Goal: Navigation & Orientation: Understand site structure

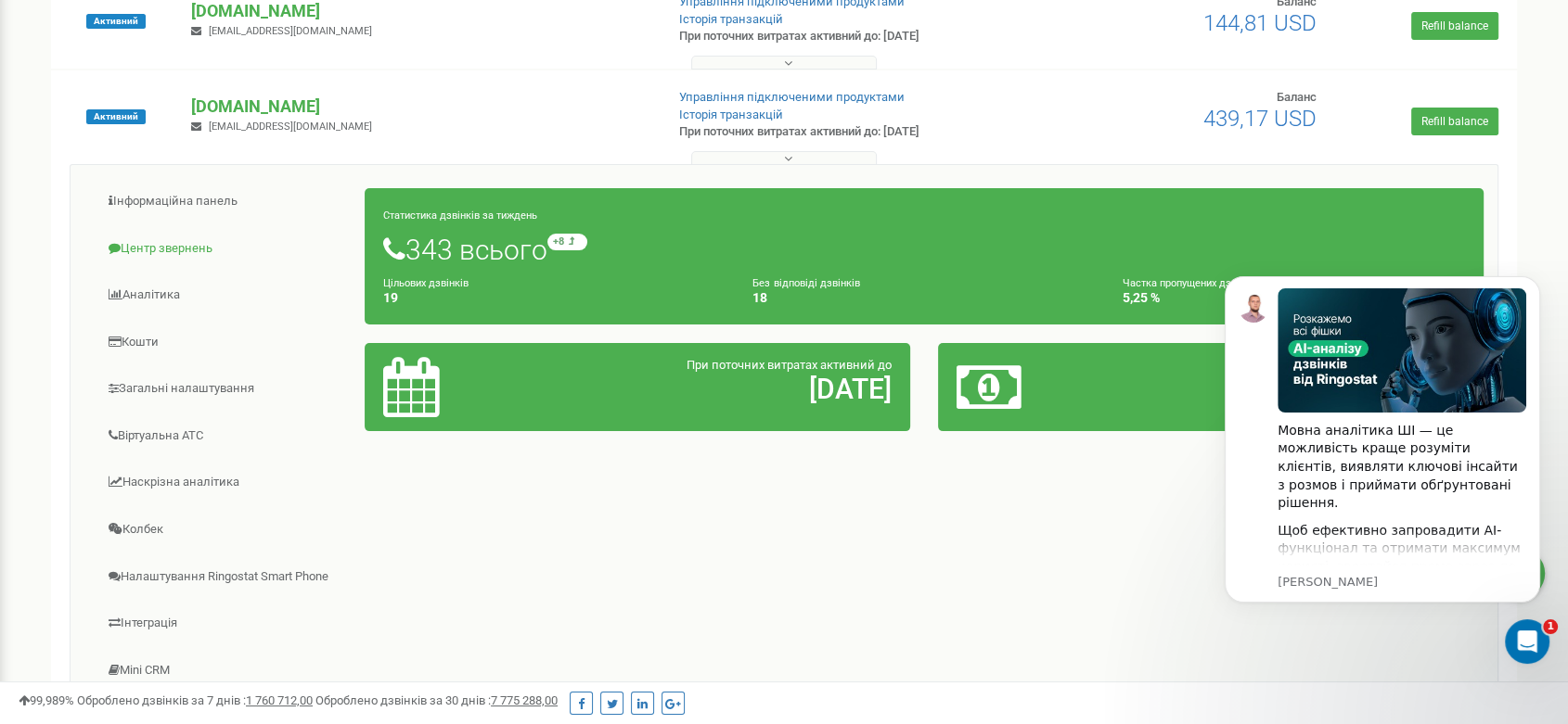
scroll to position [233, 0]
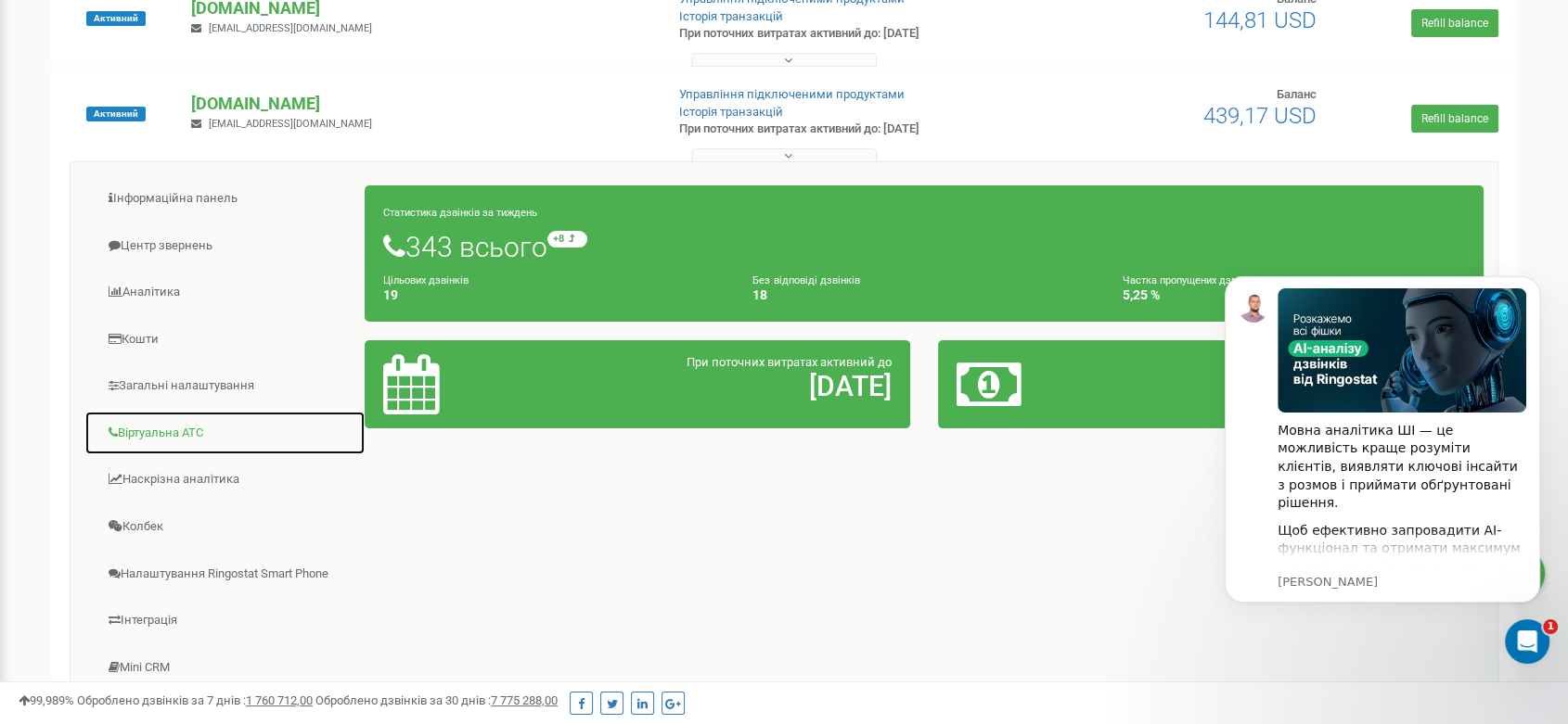
click at [166, 429] on link "Віртуальна АТС" at bounding box center [225, 434] width 281 height 46
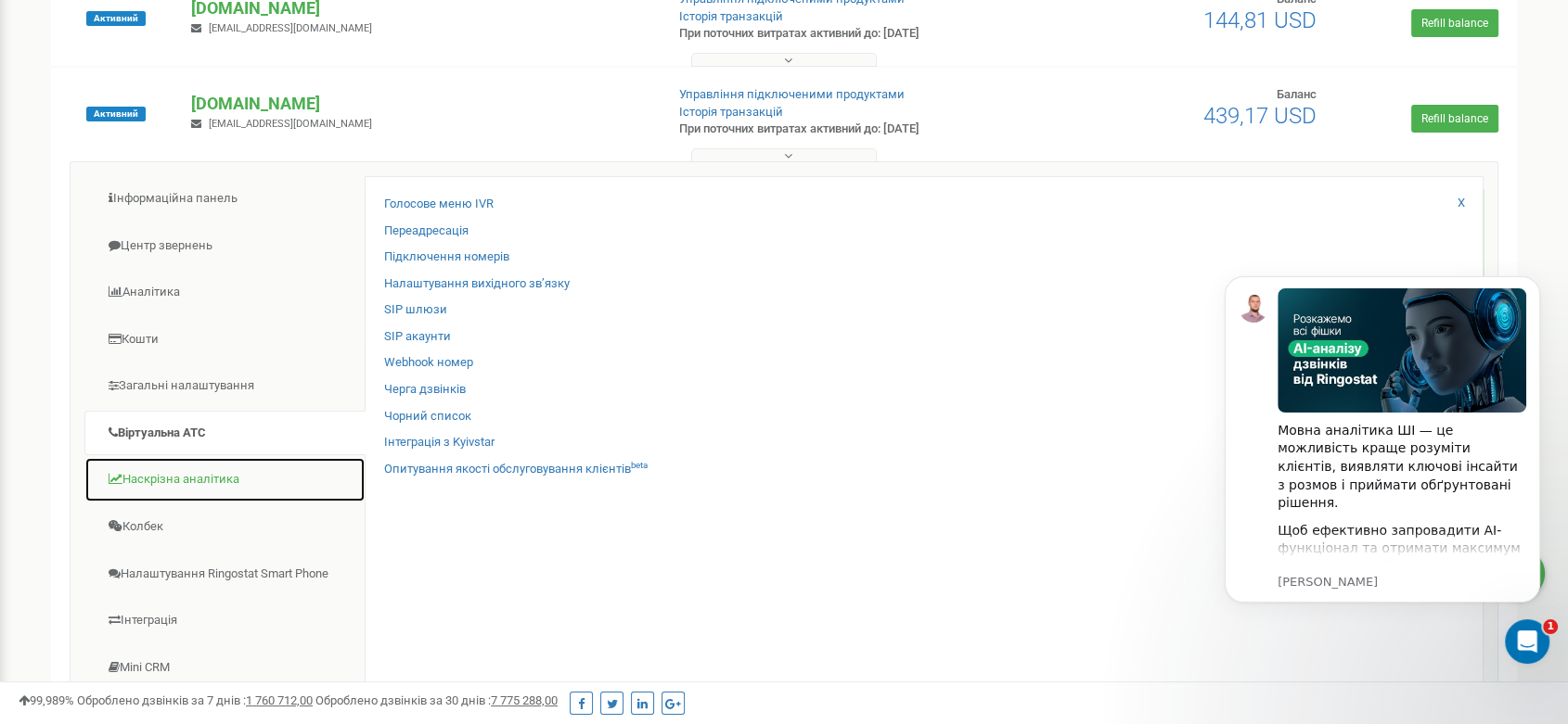
click at [215, 479] on link "Наскрізна аналітика" at bounding box center [225, 479] width 281 height 46
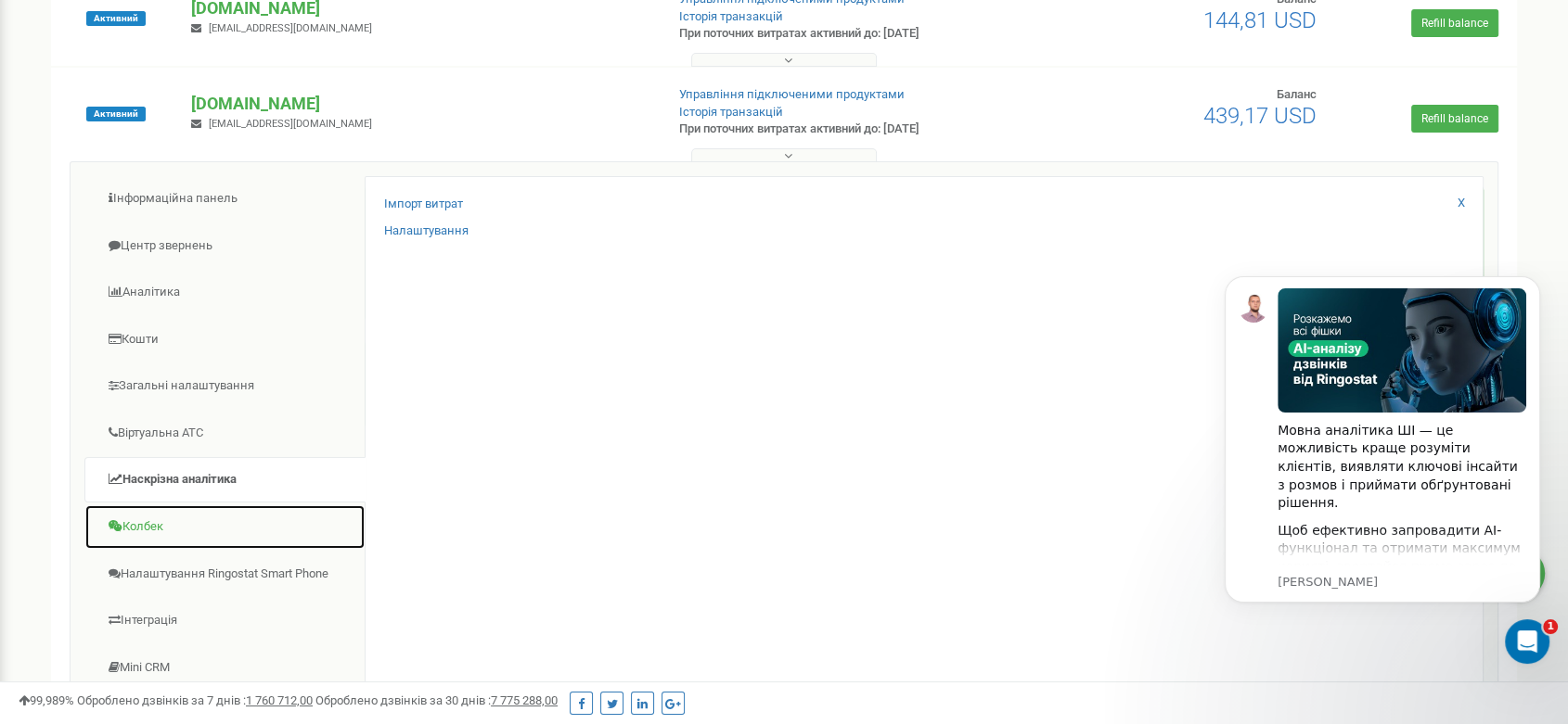
click at [163, 537] on link "Колбек" at bounding box center [225, 527] width 281 height 46
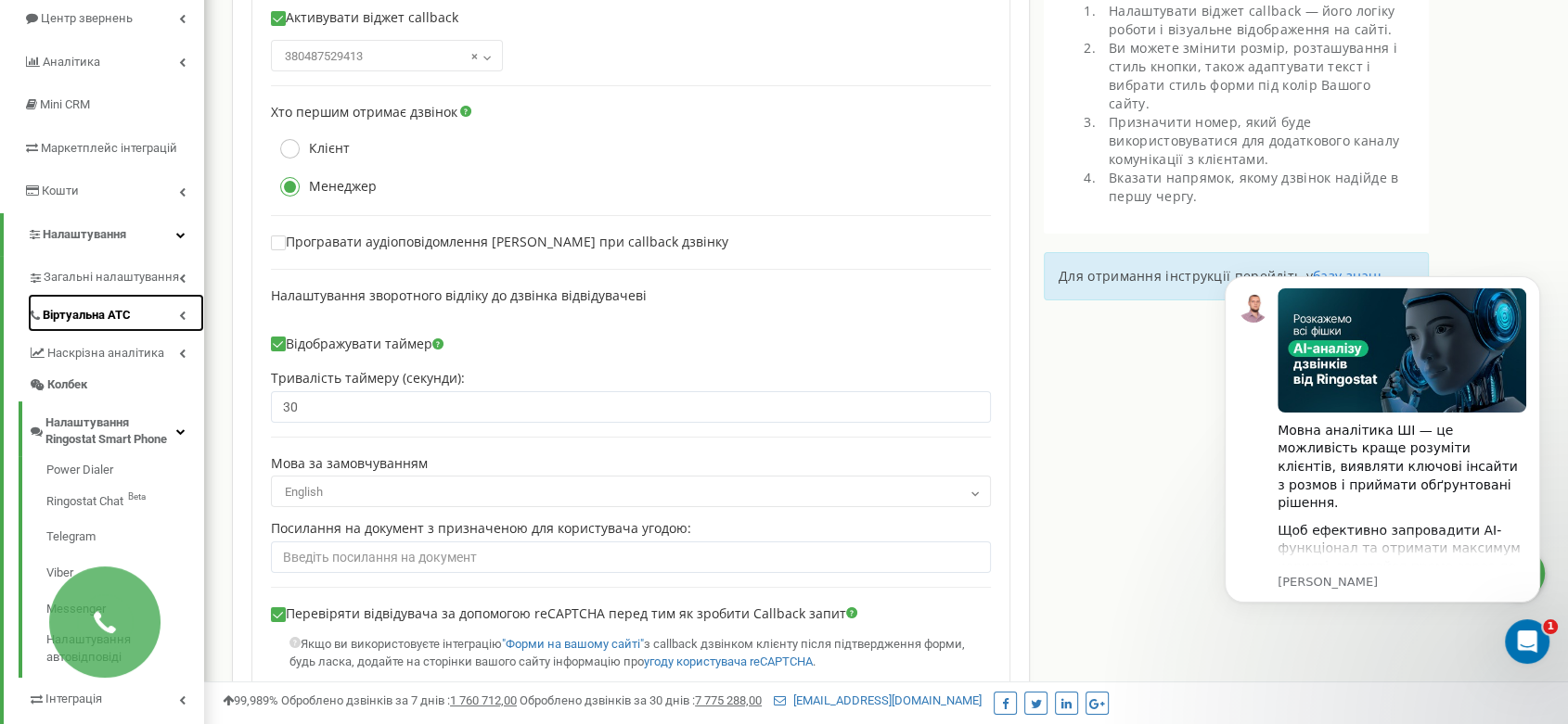
click at [111, 317] on span "Віртуальна АТС" at bounding box center [87, 316] width 89 height 18
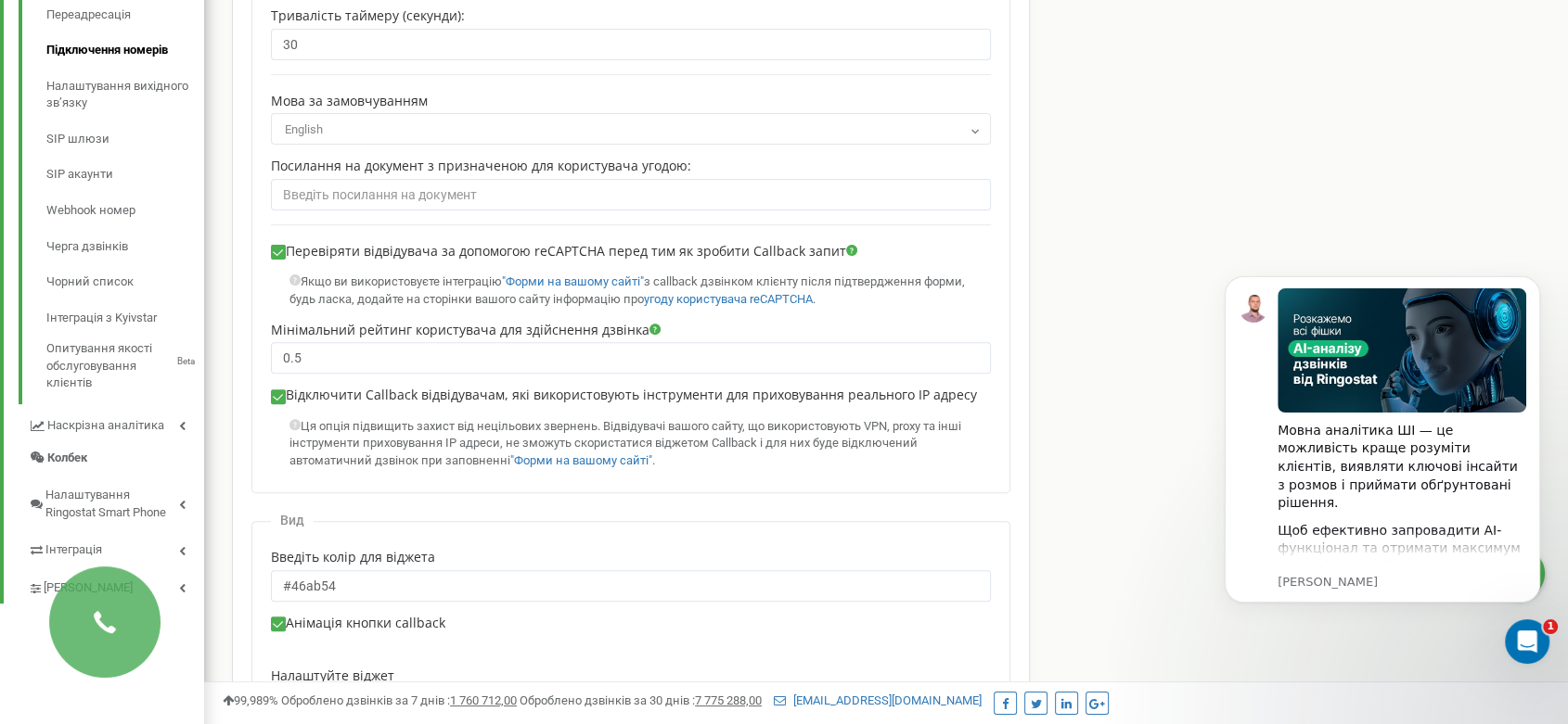
scroll to position [573, 0]
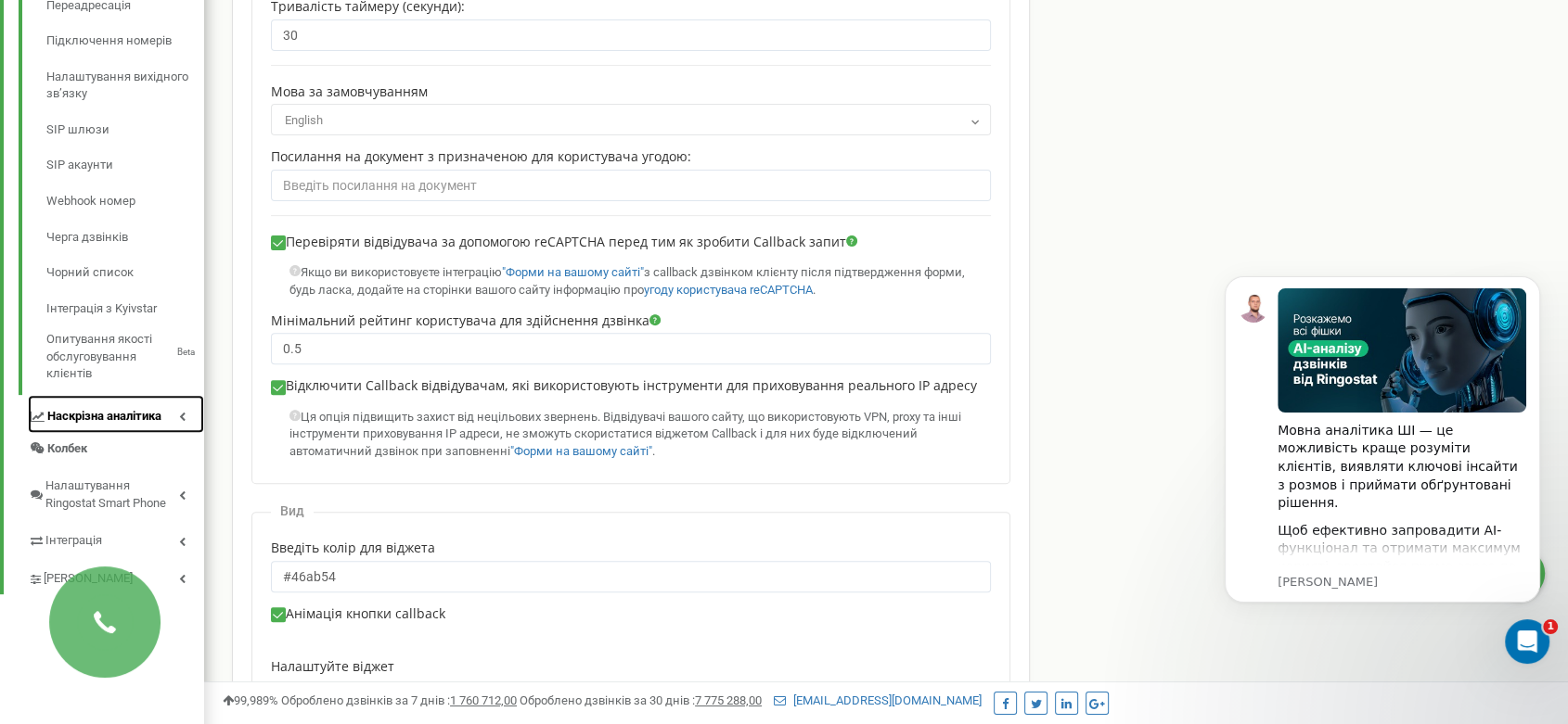
click at [82, 414] on span "Наскрізна аналітика" at bounding box center [105, 417] width 114 height 18
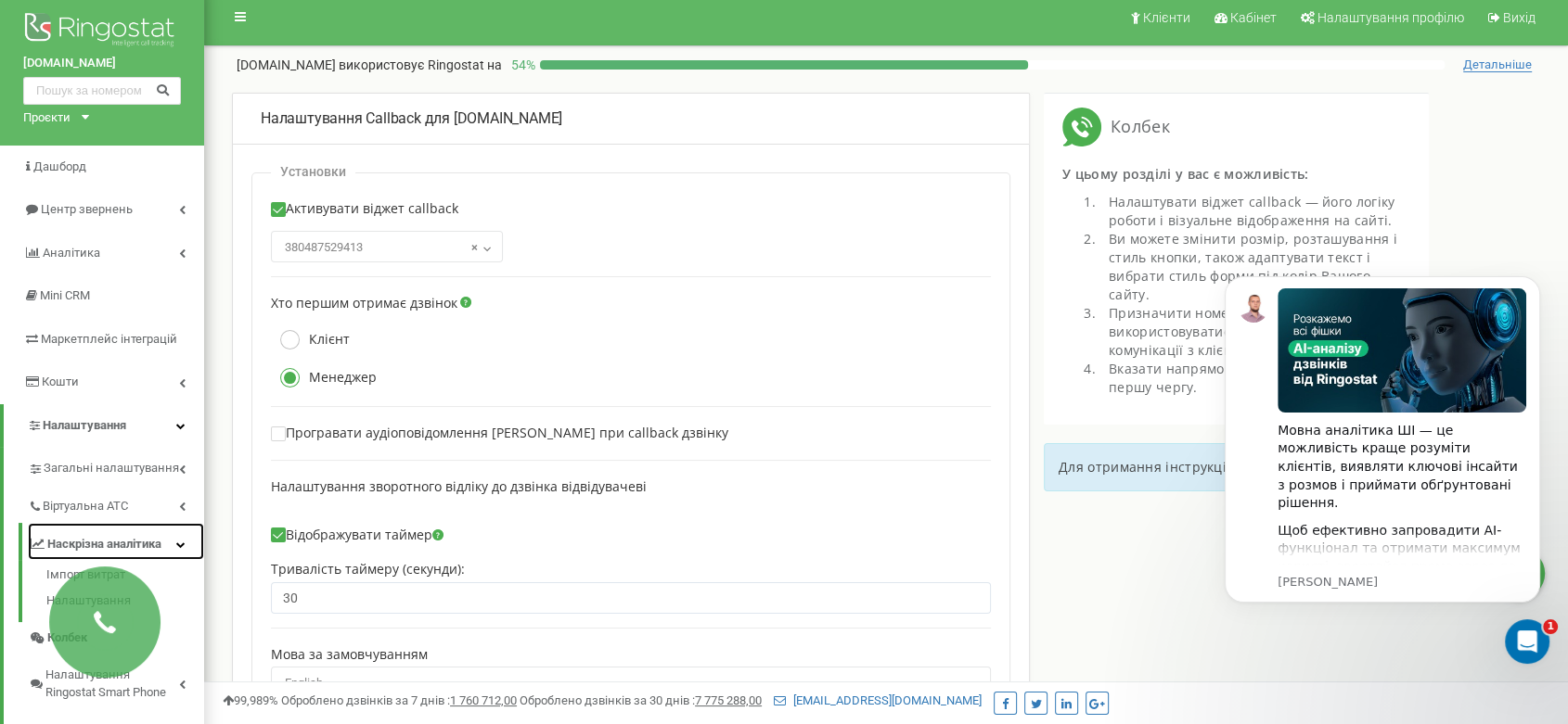
scroll to position [0, 0]
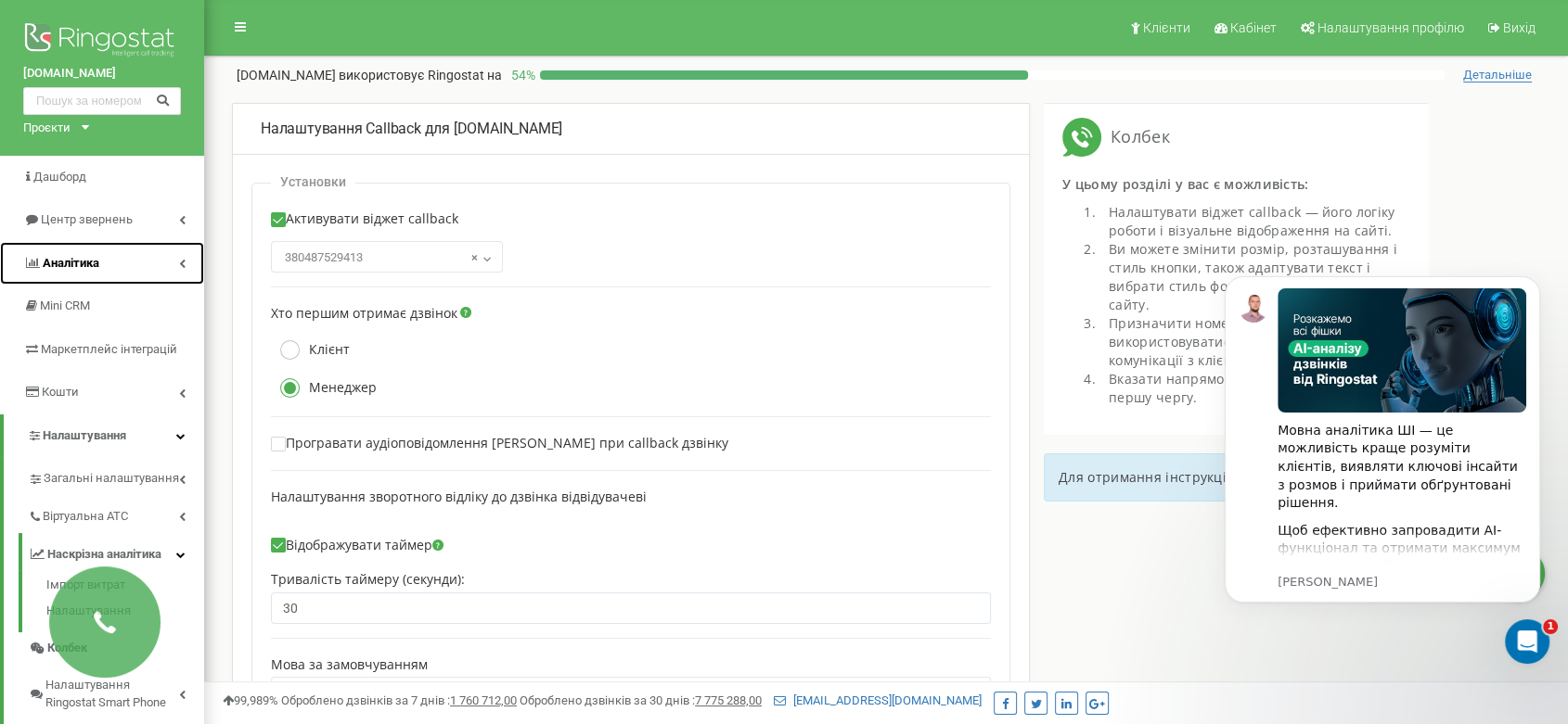
click at [94, 262] on span "Аналiтика" at bounding box center [70, 263] width 56 height 14
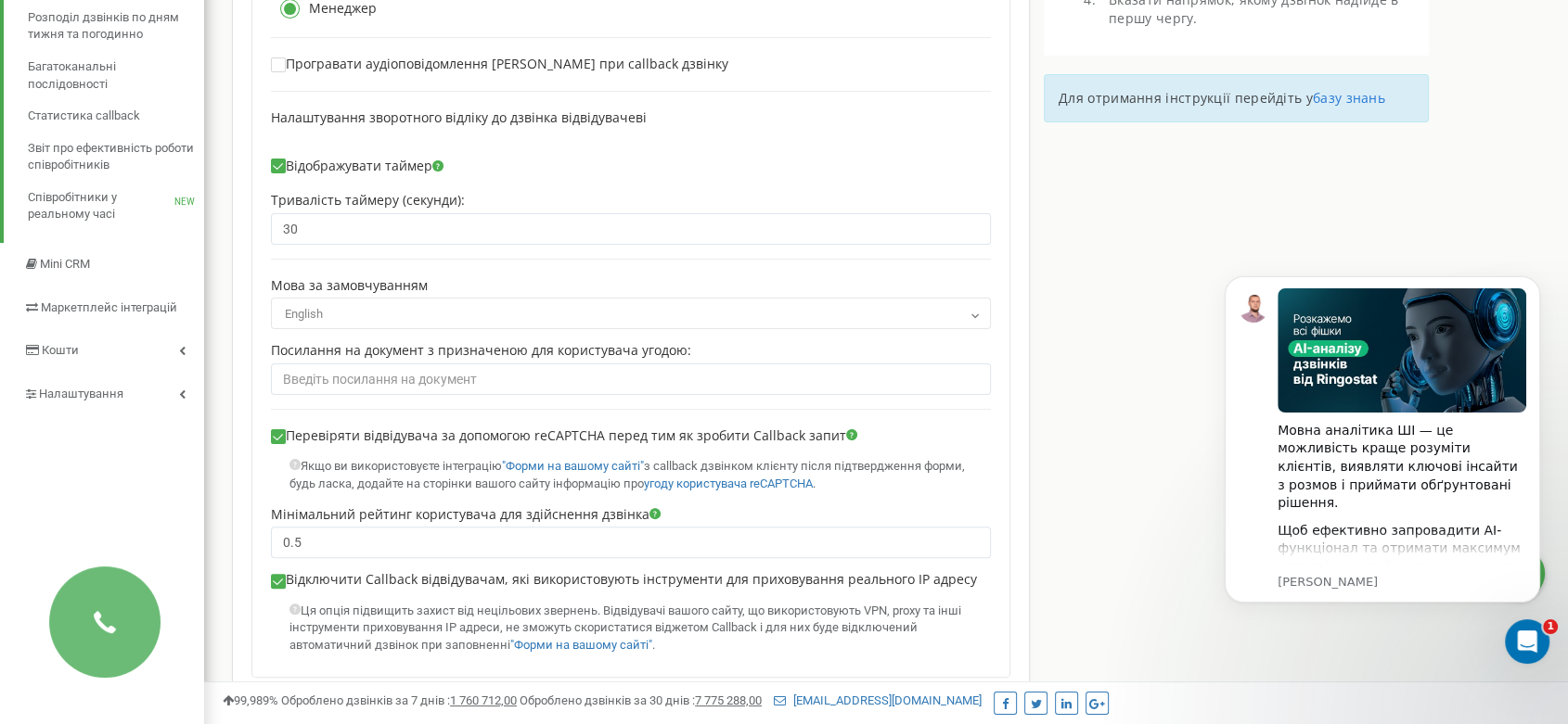
scroll to position [375, 0]
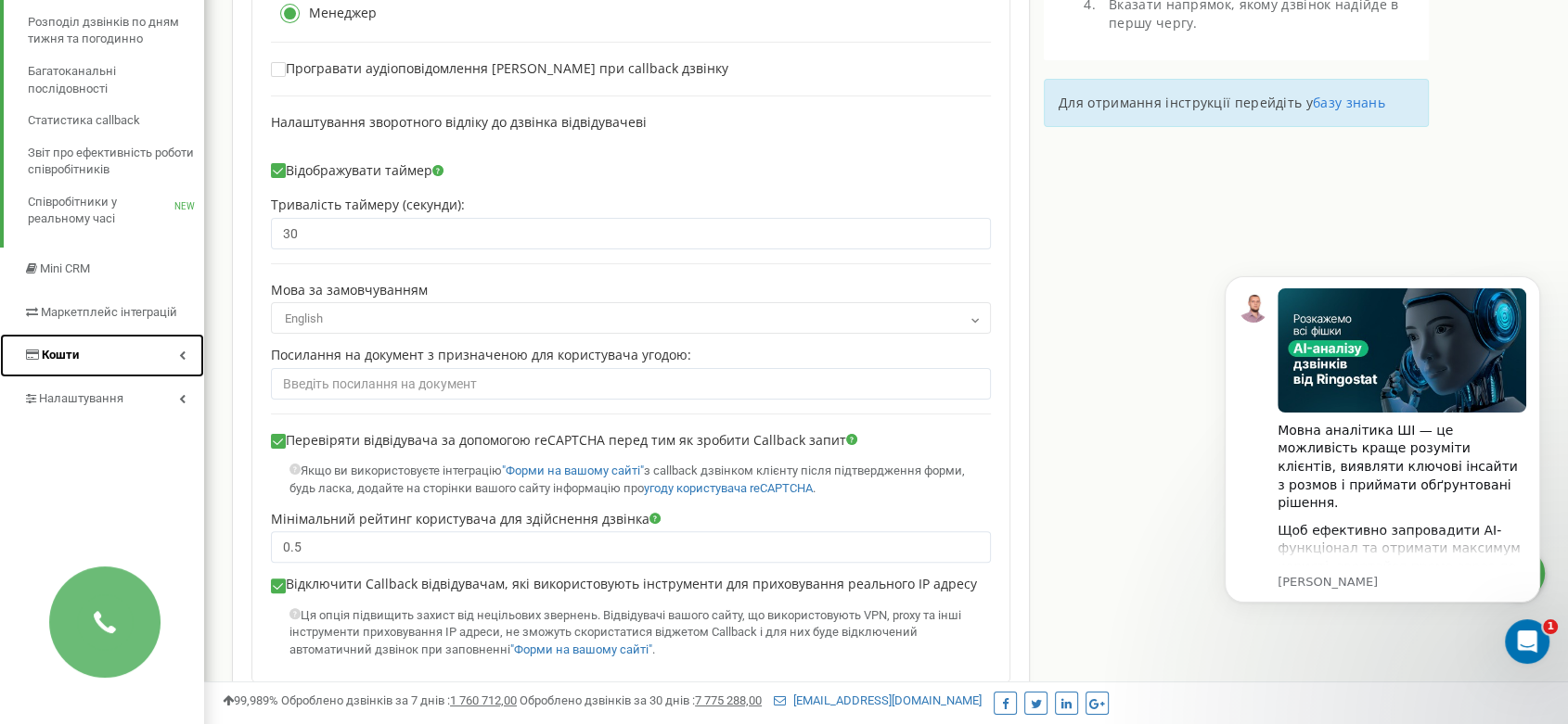
click at [106, 351] on link "Кошти" at bounding box center [102, 356] width 204 height 44
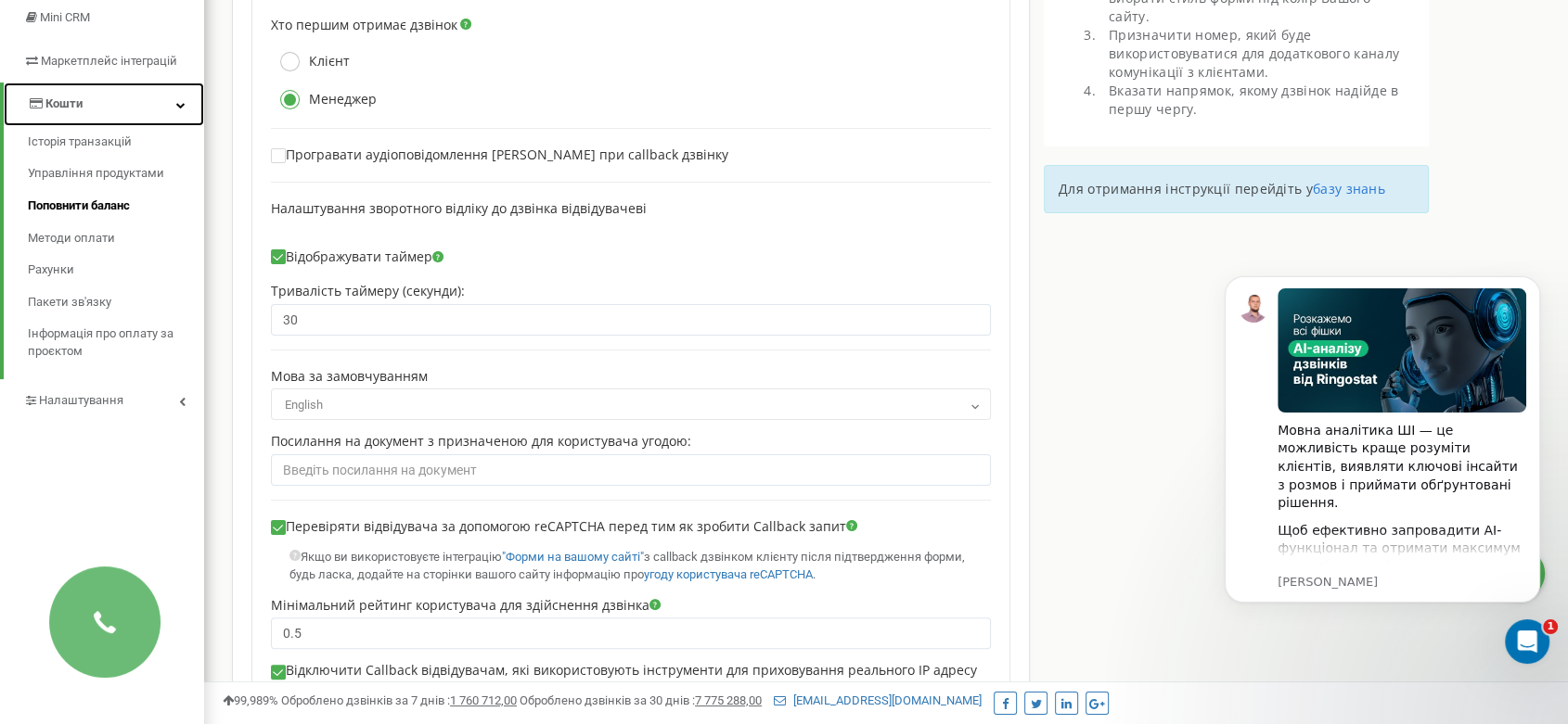
scroll to position [286, 0]
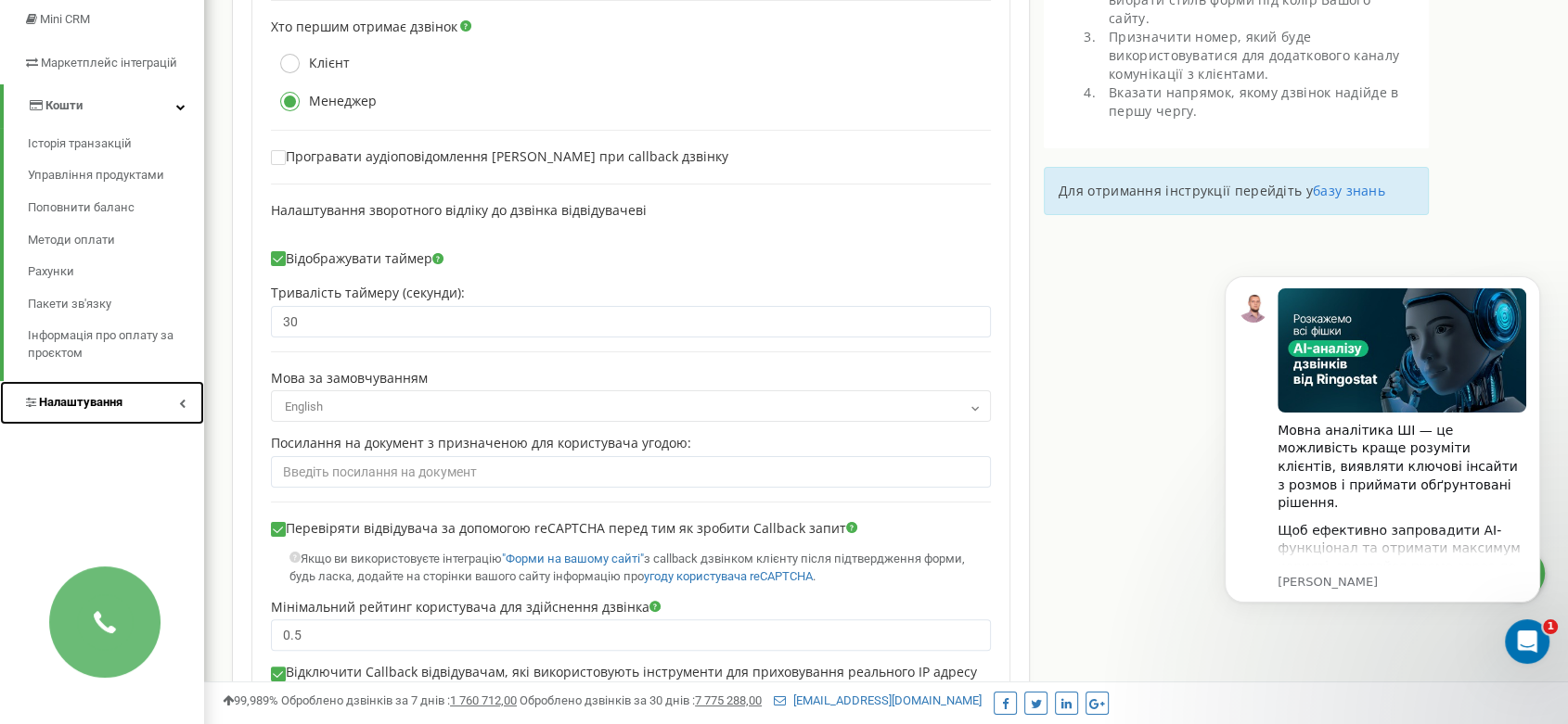
click at [96, 399] on span "Налаштування" at bounding box center [81, 401] width 84 height 14
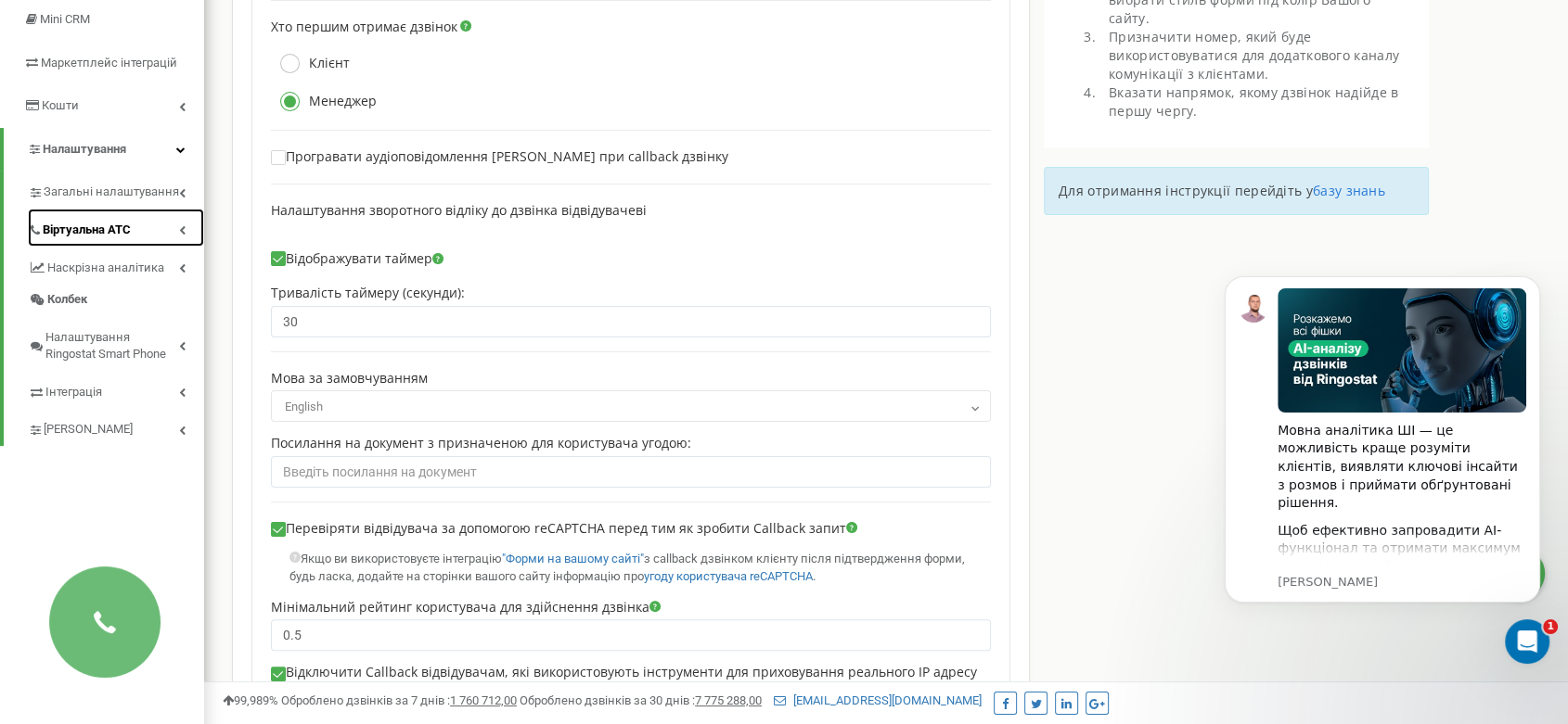
click at [111, 233] on span "Віртуальна АТС" at bounding box center [87, 230] width 89 height 18
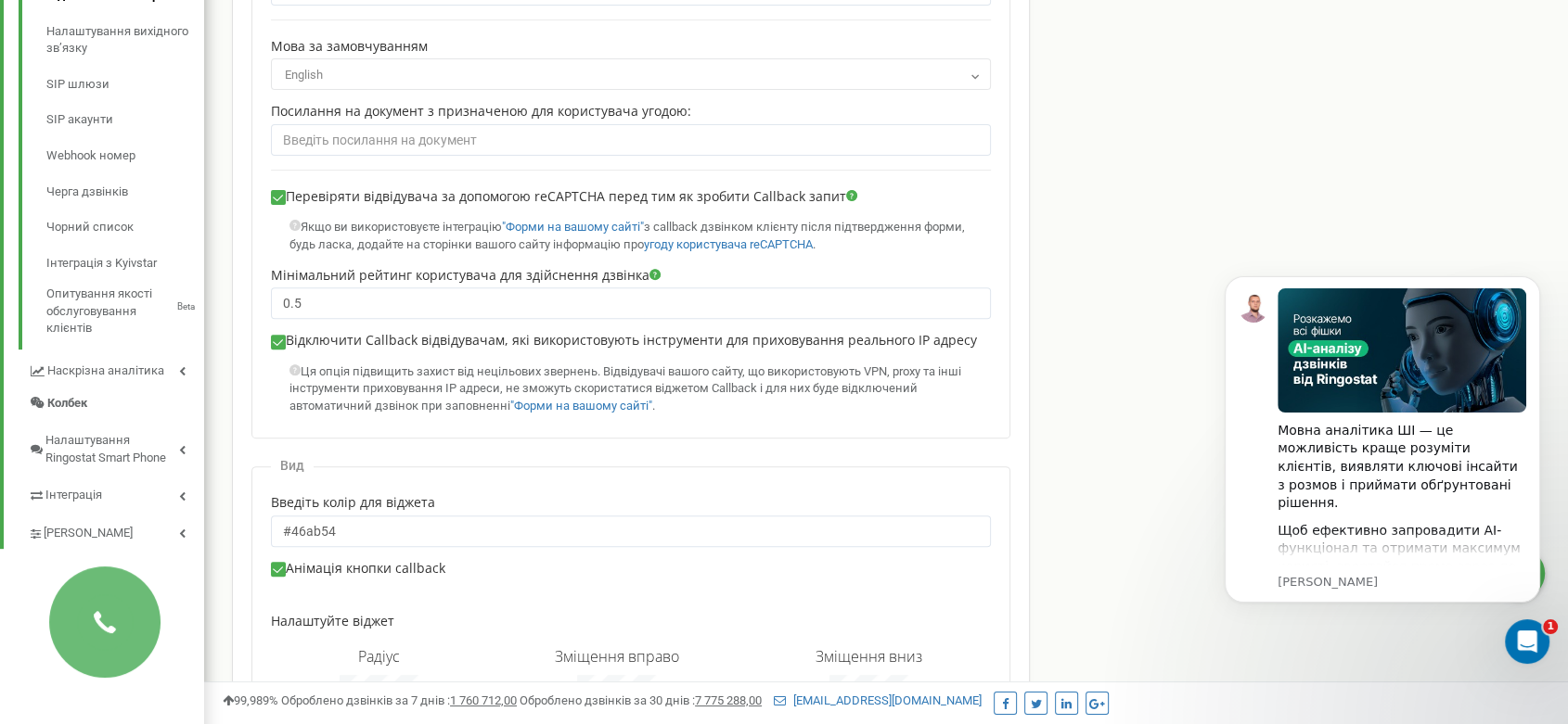
scroll to position [633, 0]
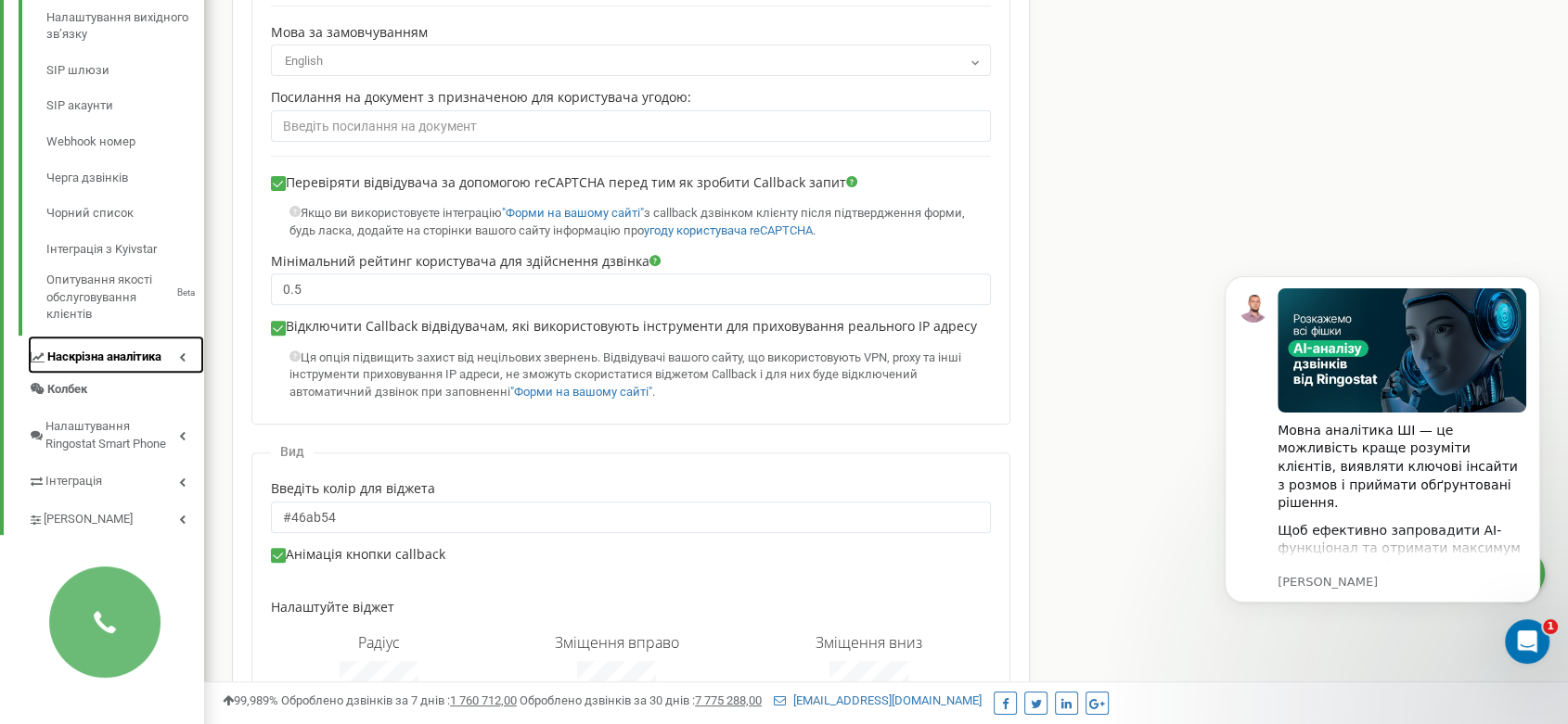
click at [119, 348] on span "Наскрізна аналітика" at bounding box center [105, 357] width 114 height 18
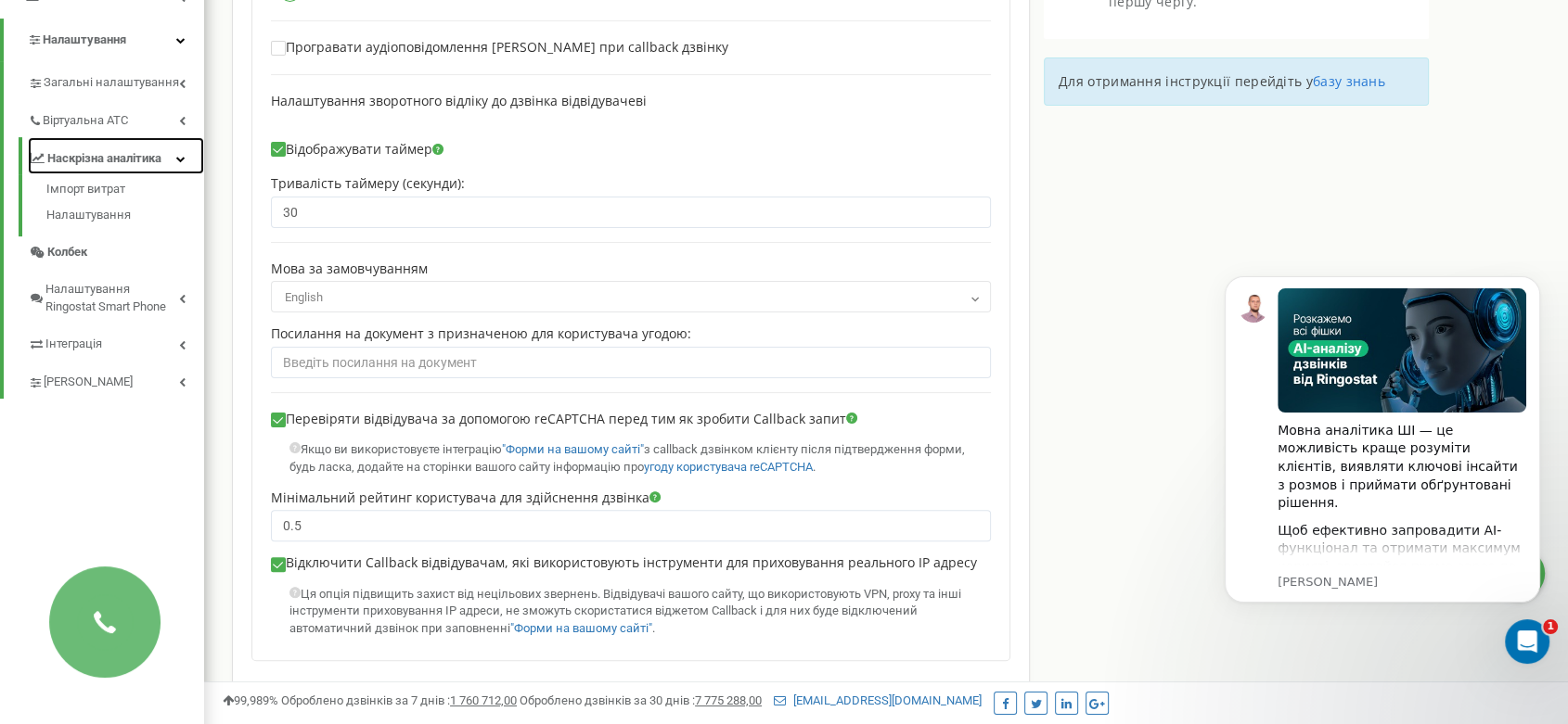
scroll to position [398, 0]
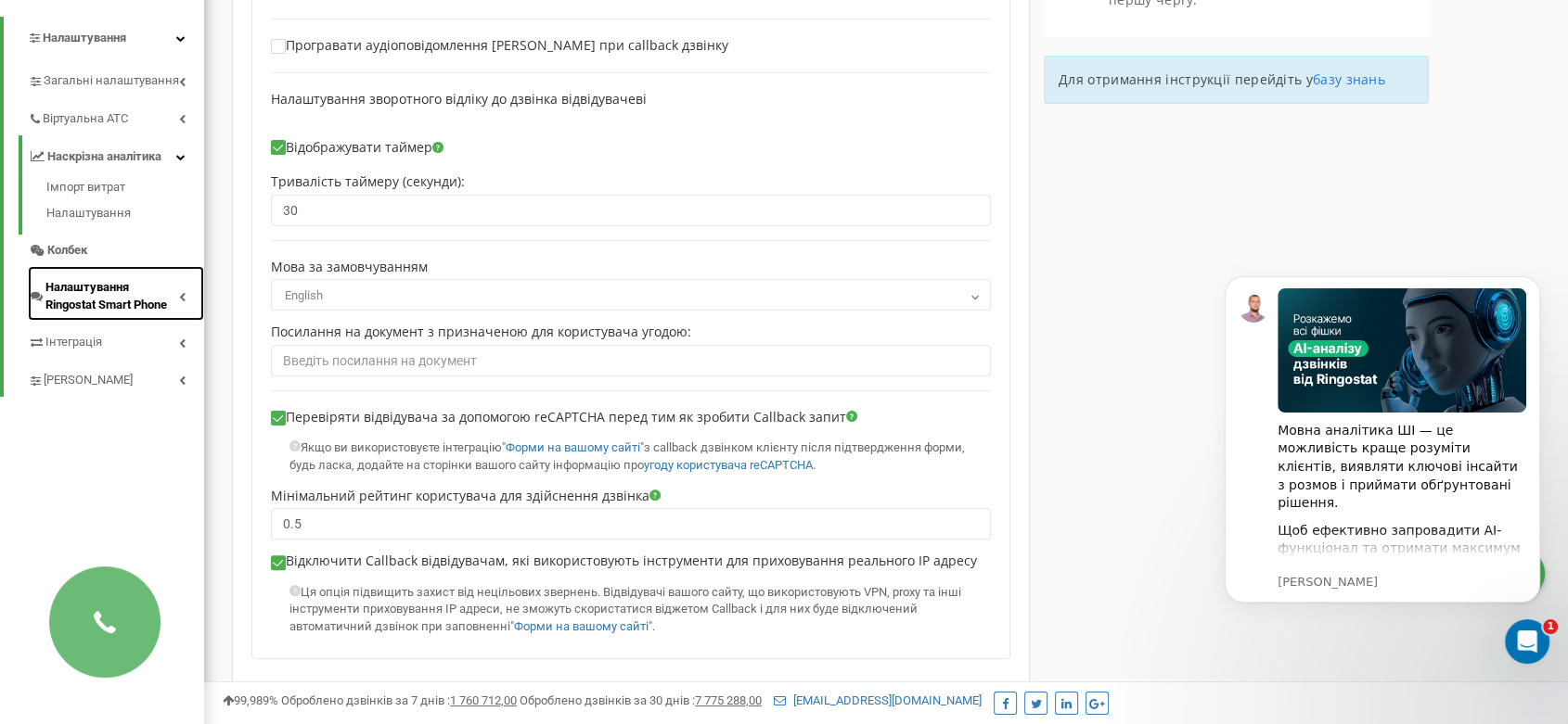
click at [100, 301] on span "Налаштування Ringostat Smart Phone" at bounding box center [112, 296] width 133 height 34
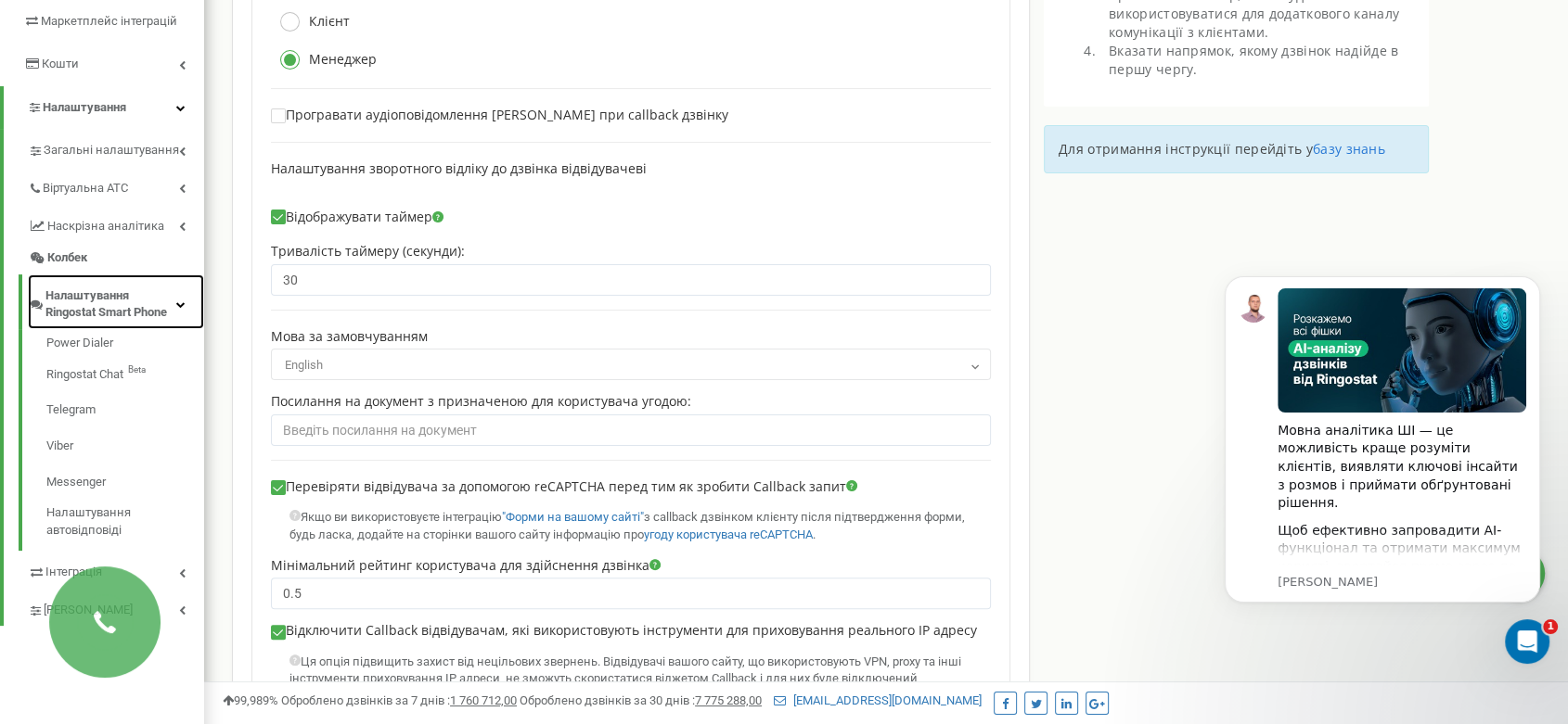
scroll to position [526, 0]
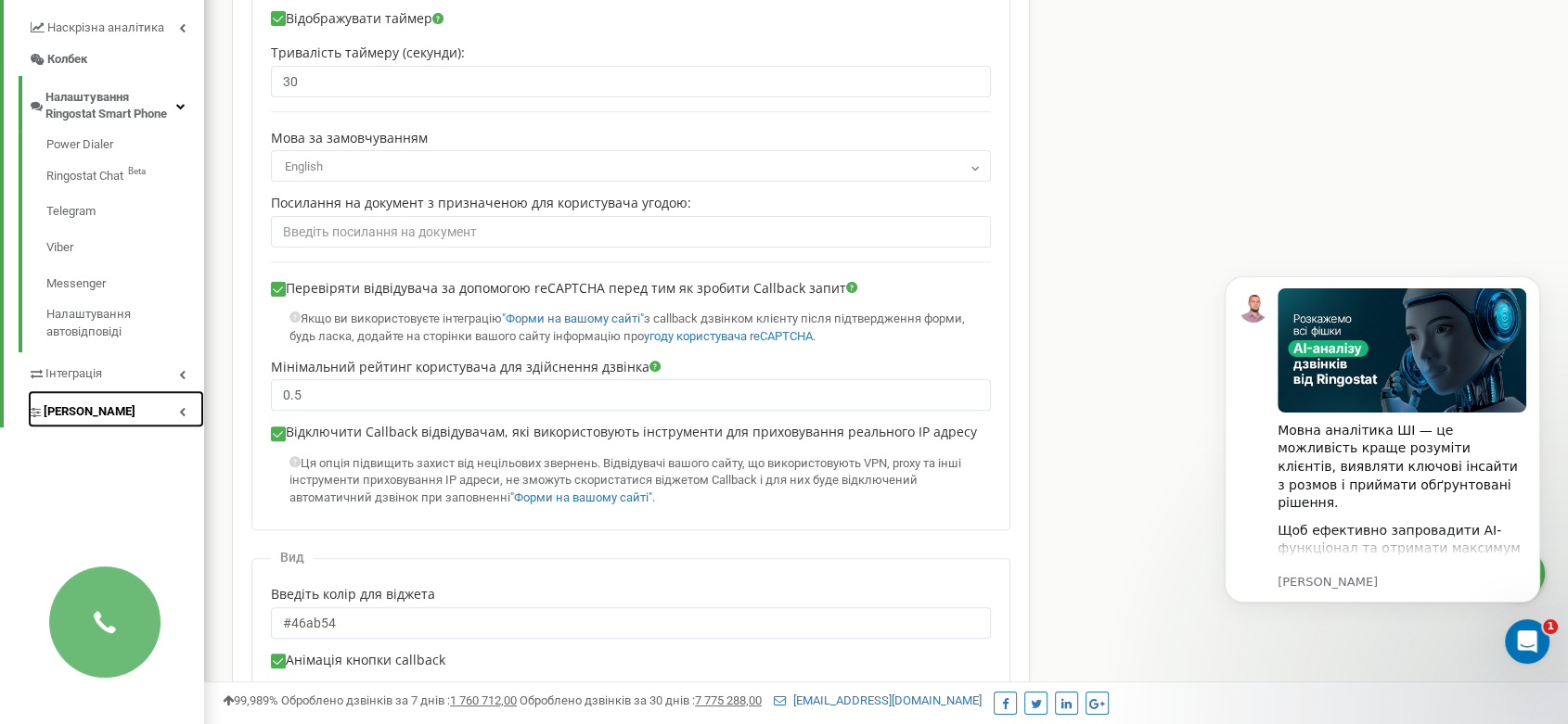
click at [92, 418] on span "[PERSON_NAME]" at bounding box center [89, 412] width 91 height 18
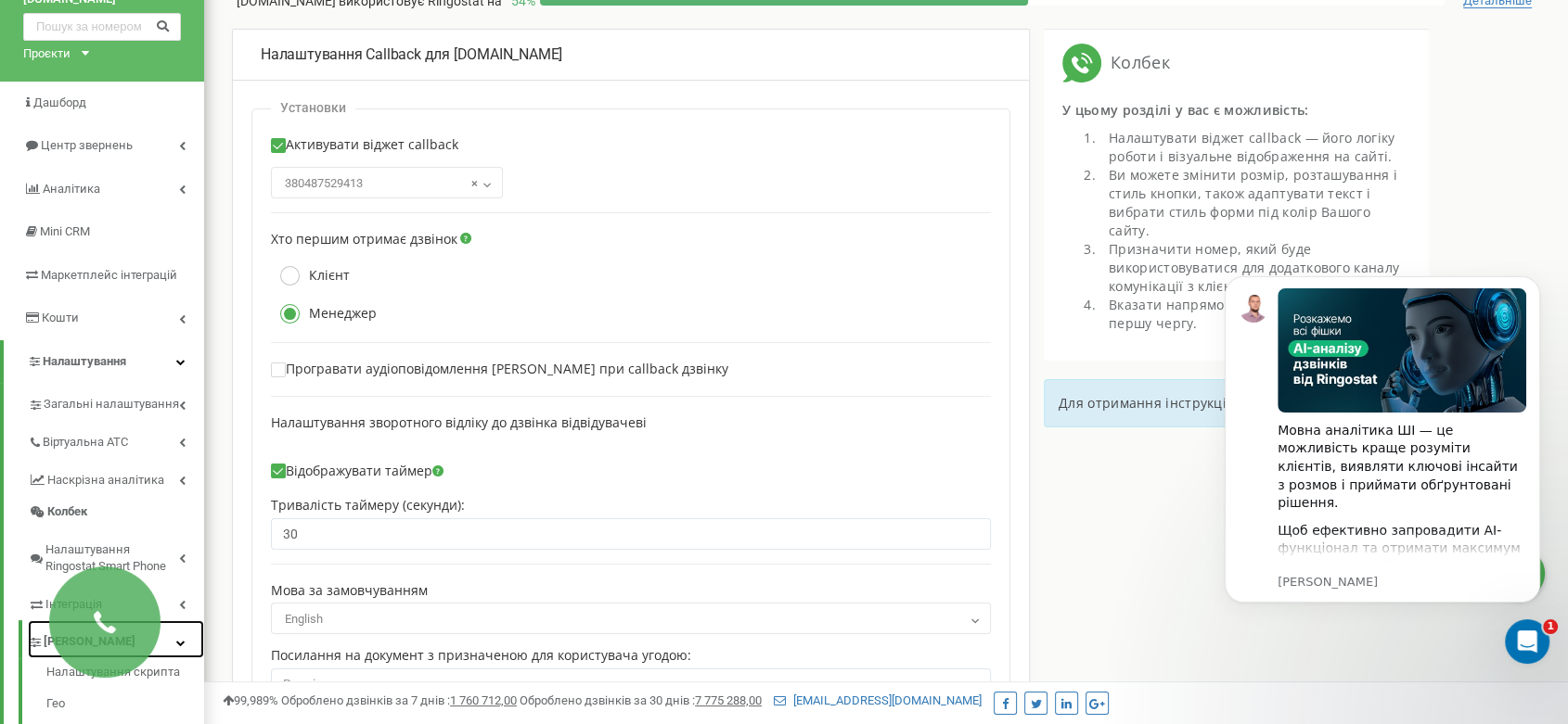
scroll to position [73, 0]
click at [125, 452] on link "Віртуальна АТС" at bounding box center [115, 440] width 176 height 38
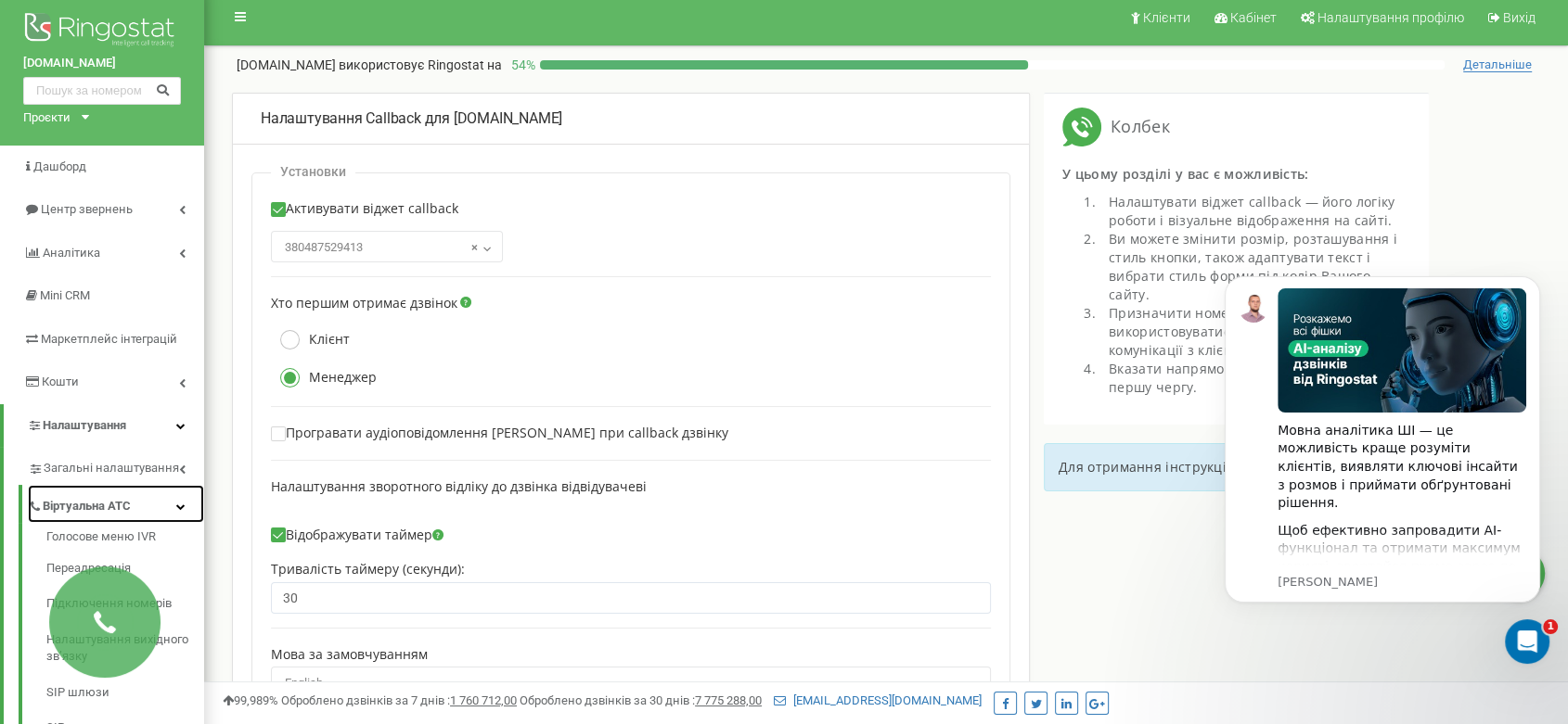
scroll to position [11, 0]
click at [82, 263] on link "Аналiтика" at bounding box center [102, 253] width 204 height 44
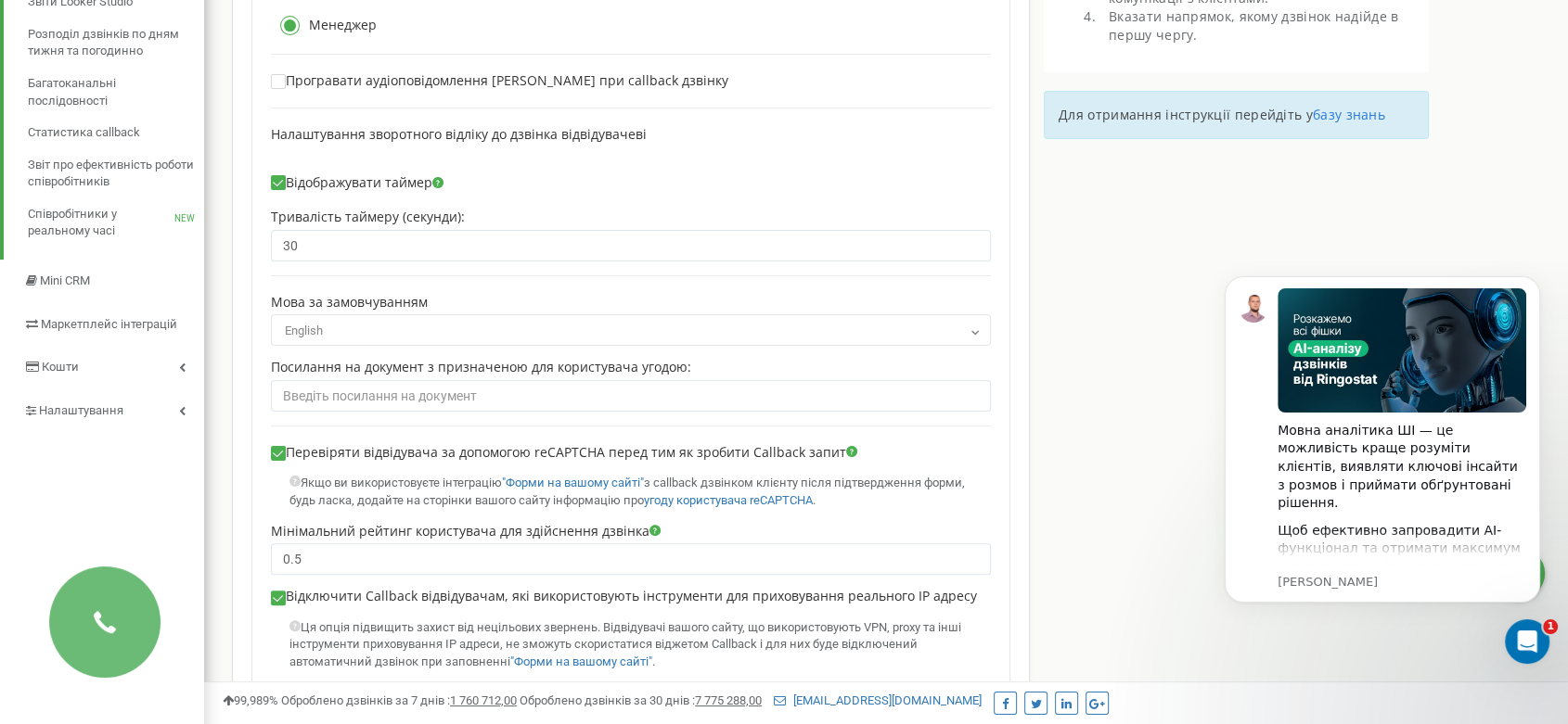
scroll to position [362, 0]
click at [120, 369] on link "Кошти" at bounding box center [102, 368] width 204 height 44
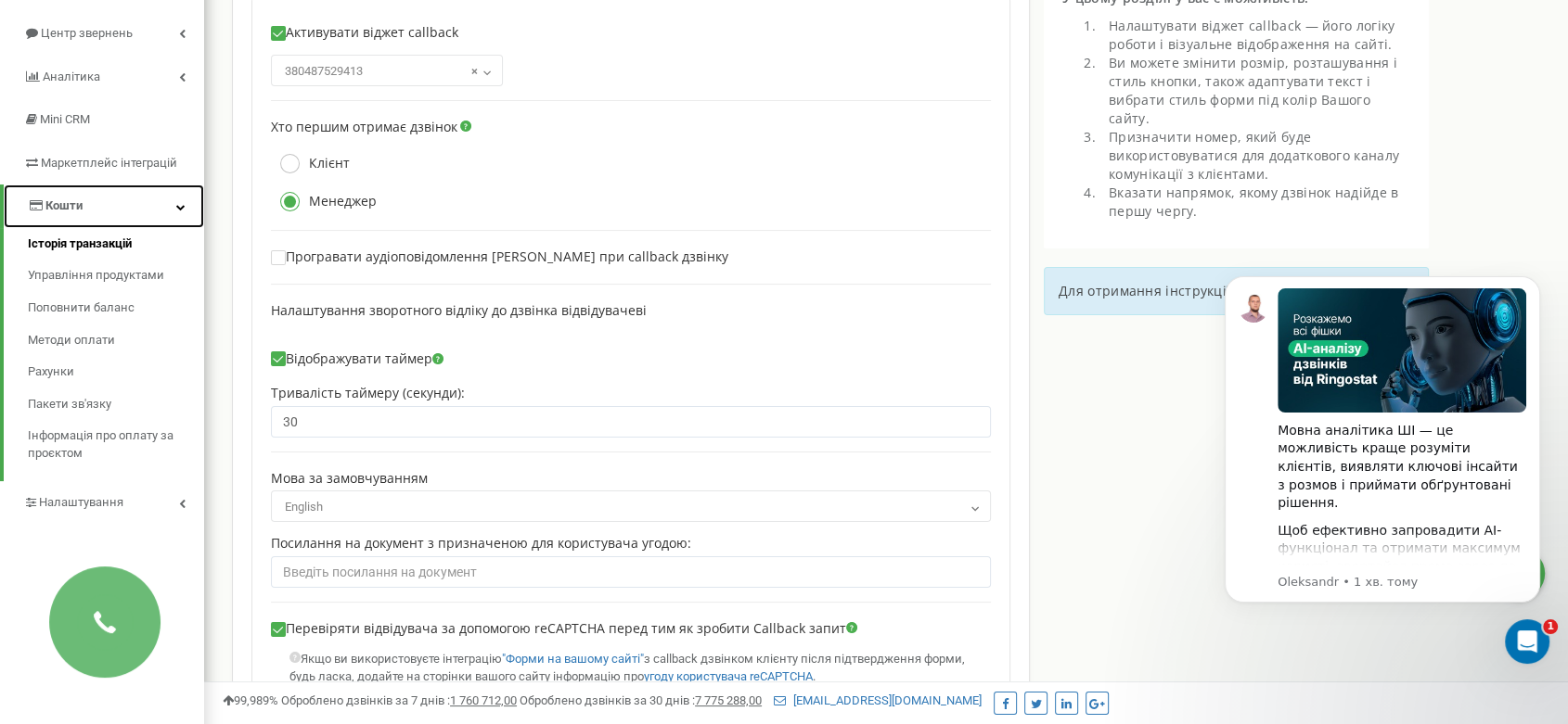
scroll to position [190, 0]
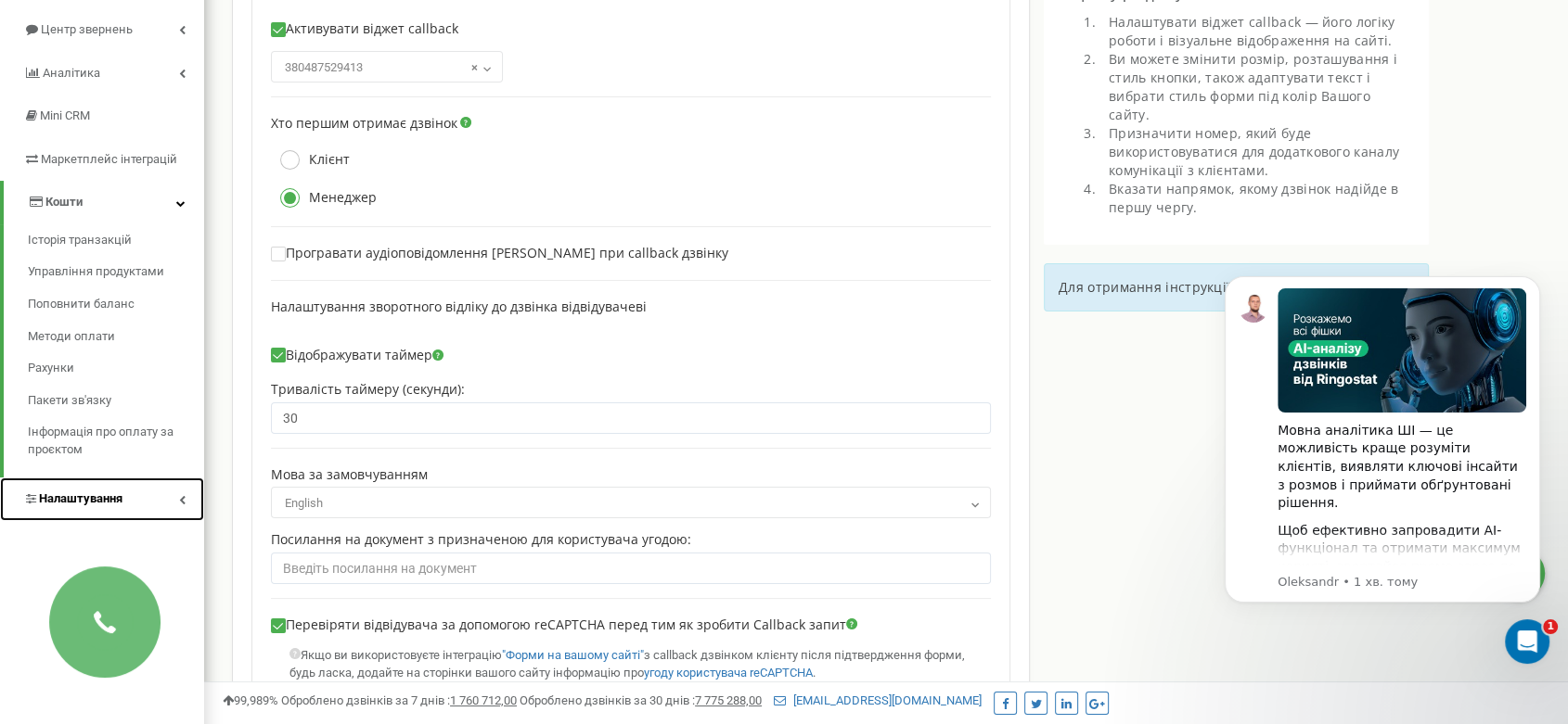
click at [96, 515] on link "Налаштування" at bounding box center [102, 499] width 204 height 44
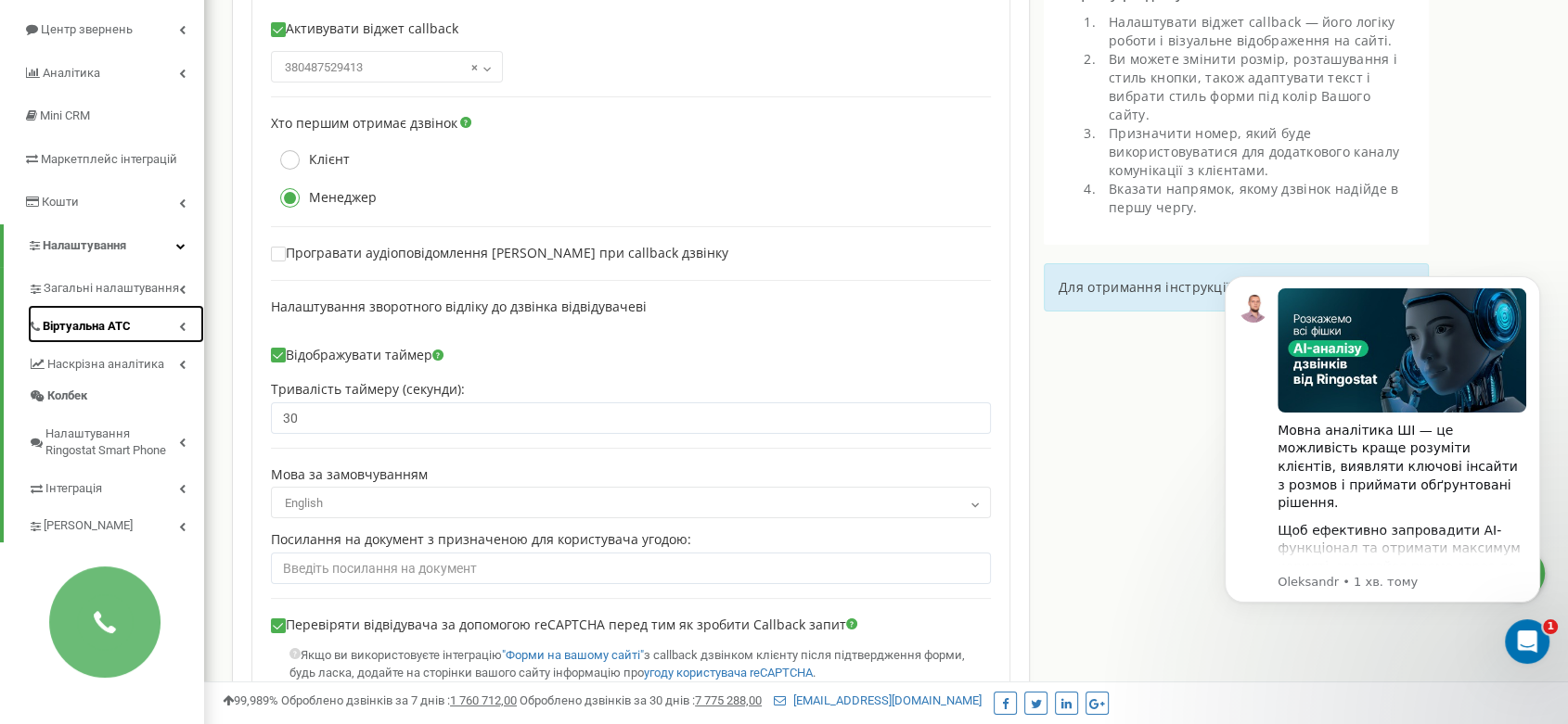
click at [126, 337] on link "Віртуальна АТС" at bounding box center [115, 324] width 176 height 38
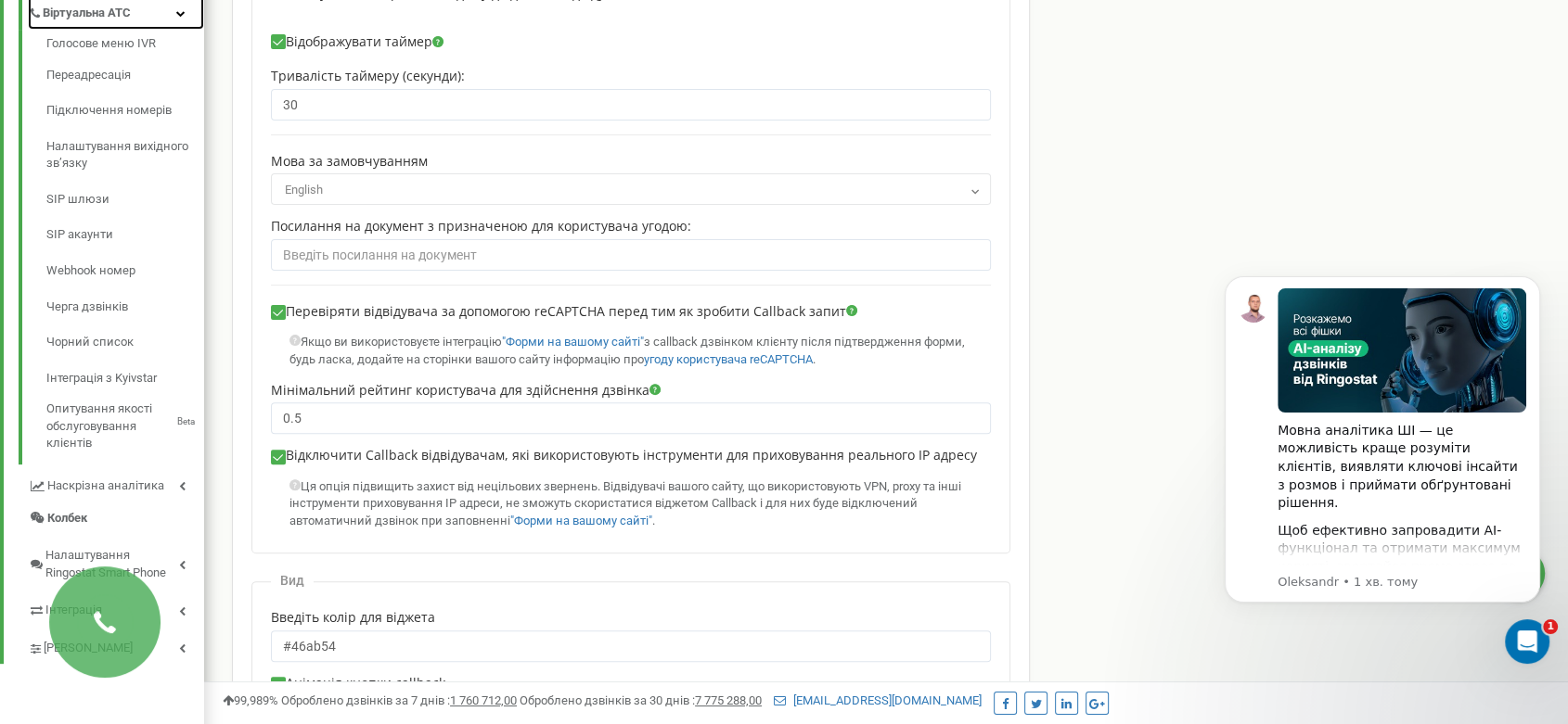
scroll to position [501, 0]
click at [127, 487] on span "Наскрізна аналітика" at bounding box center [105, 488] width 114 height 18
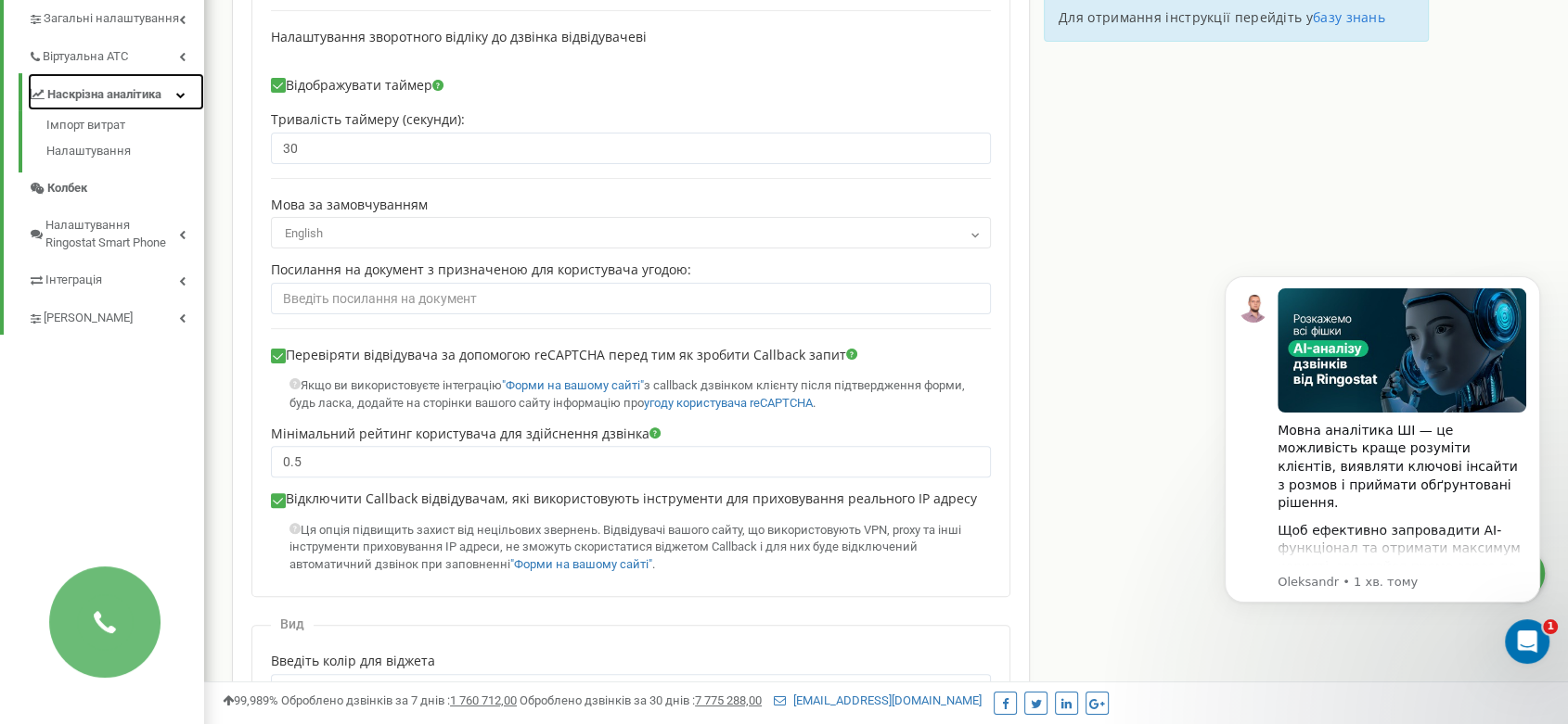
scroll to position [421, 0]
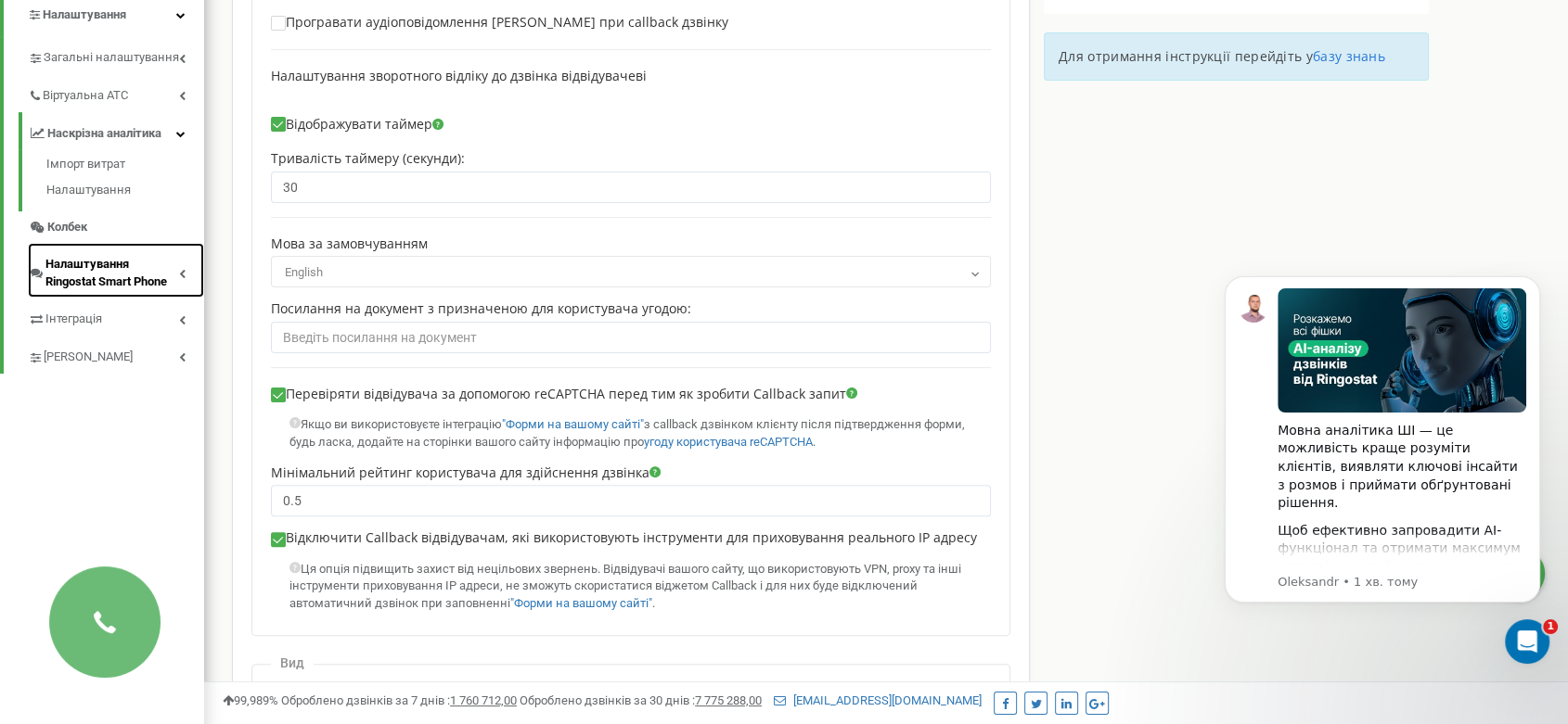
click at [107, 271] on span "Налаштування Ringostat Smart Phone" at bounding box center [112, 273] width 133 height 34
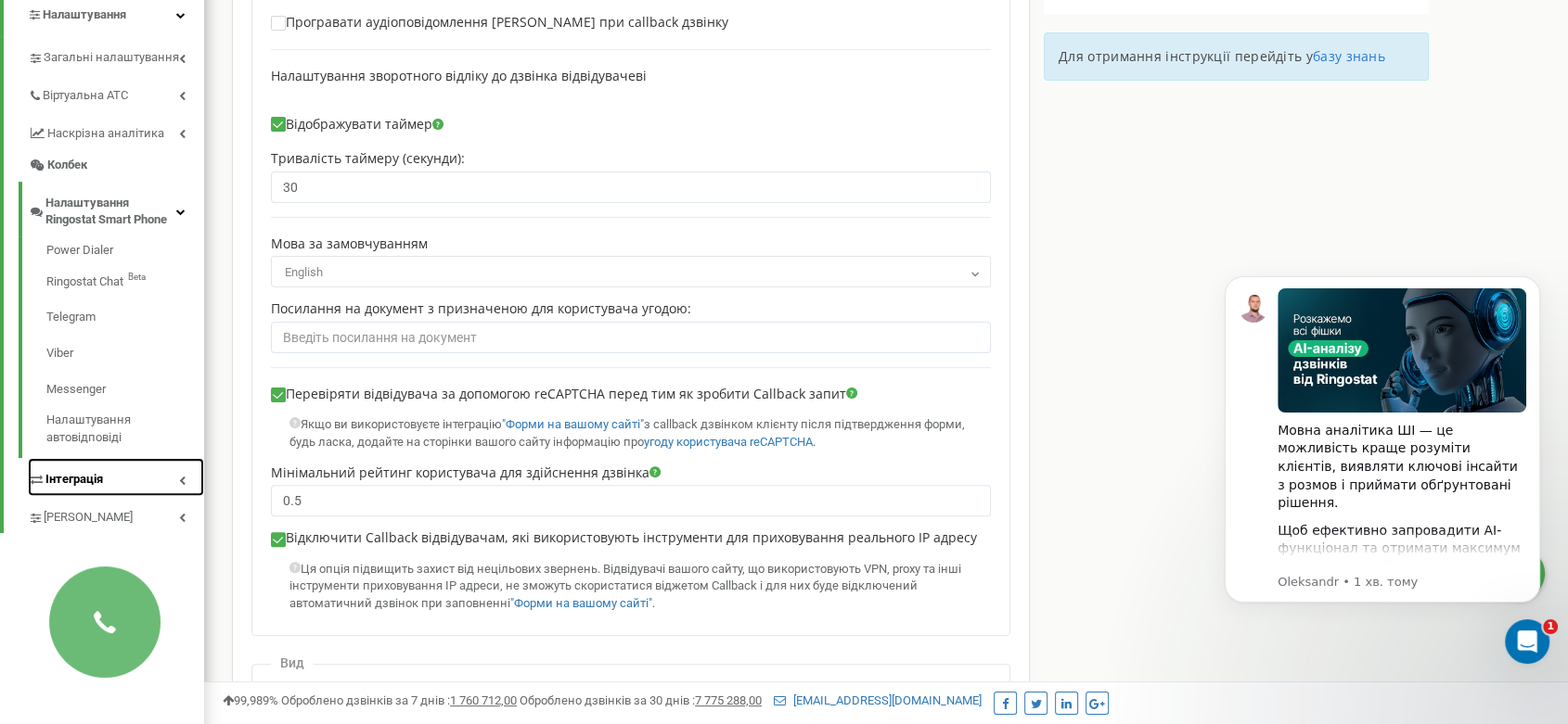
click at [89, 480] on span "Інтеграція" at bounding box center [74, 479] width 57 height 18
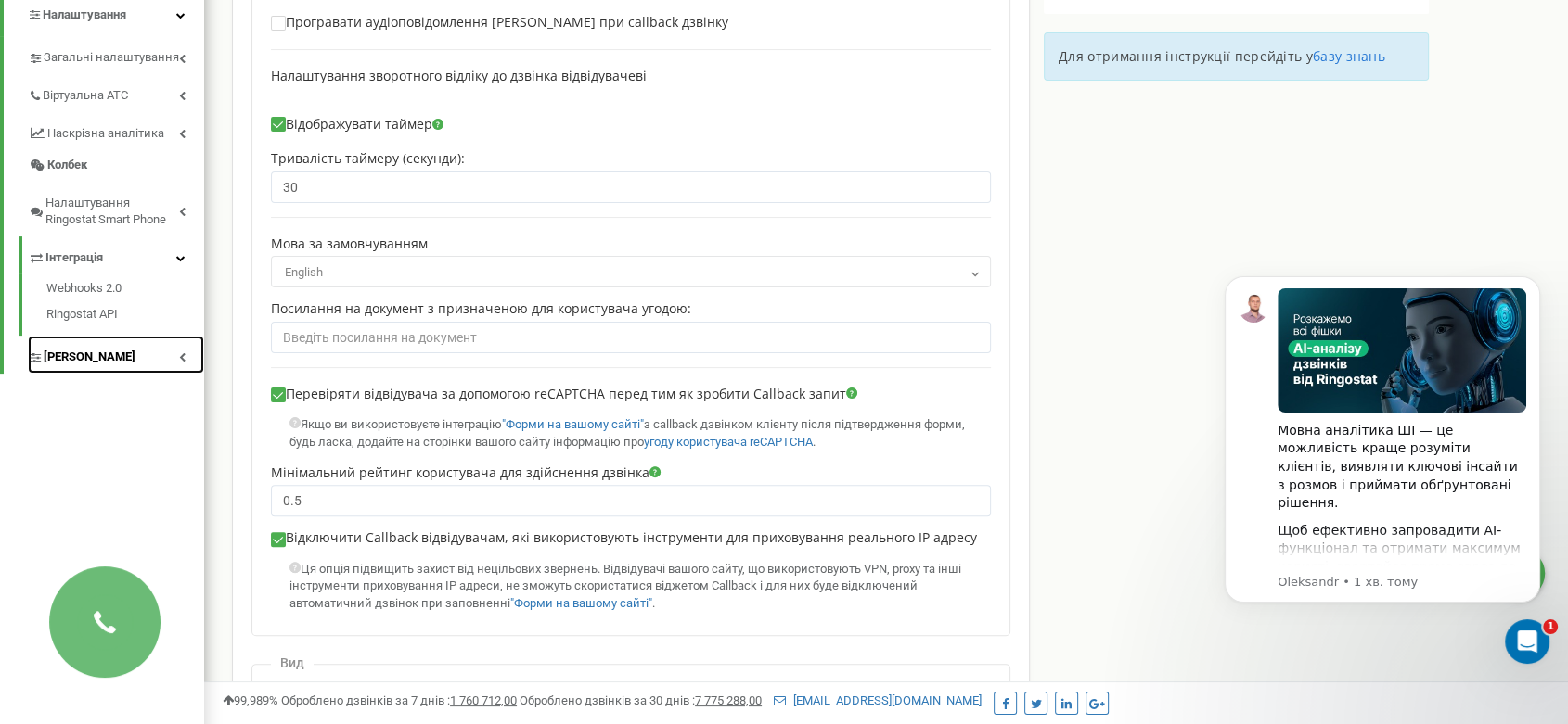
click at [89, 348] on span "[PERSON_NAME]" at bounding box center [89, 357] width 91 height 18
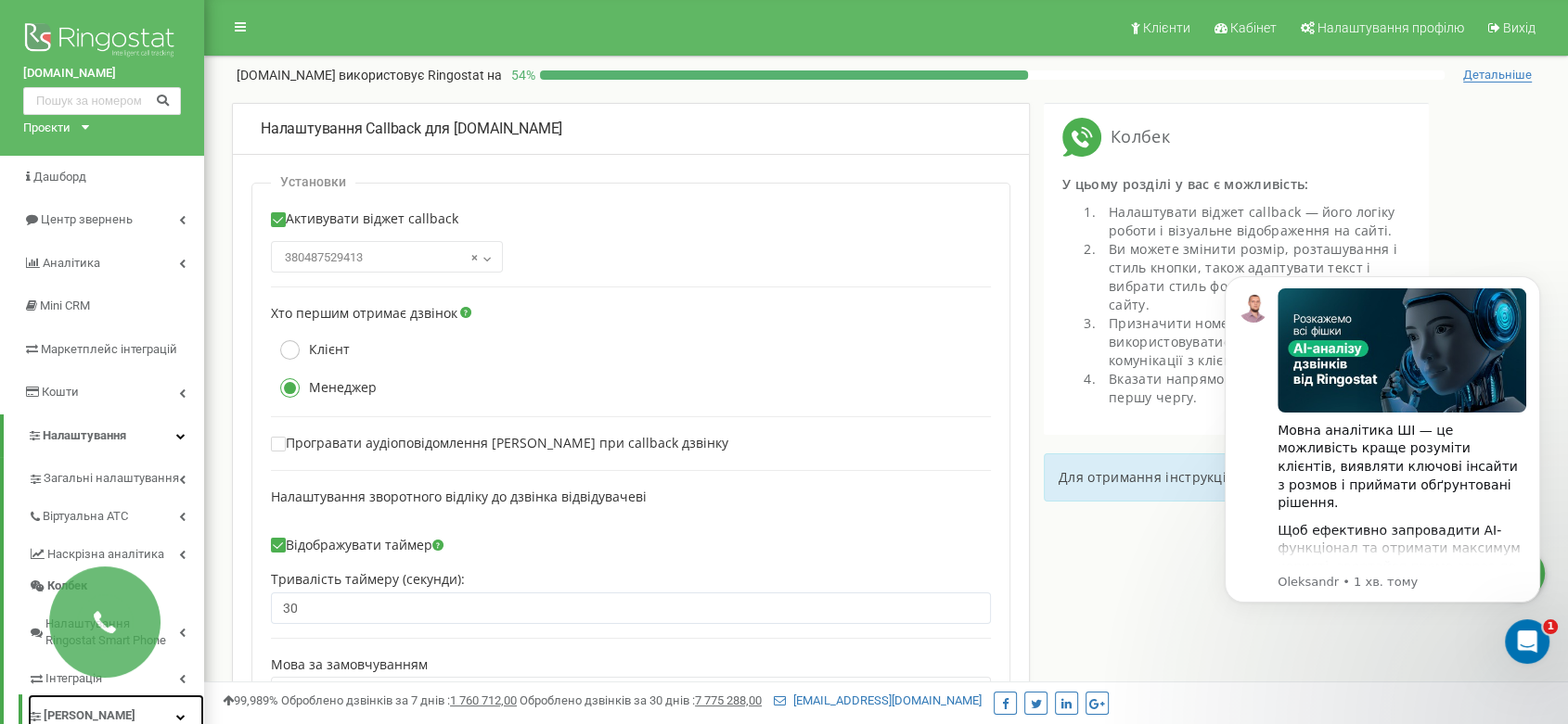
scroll to position [2, 0]
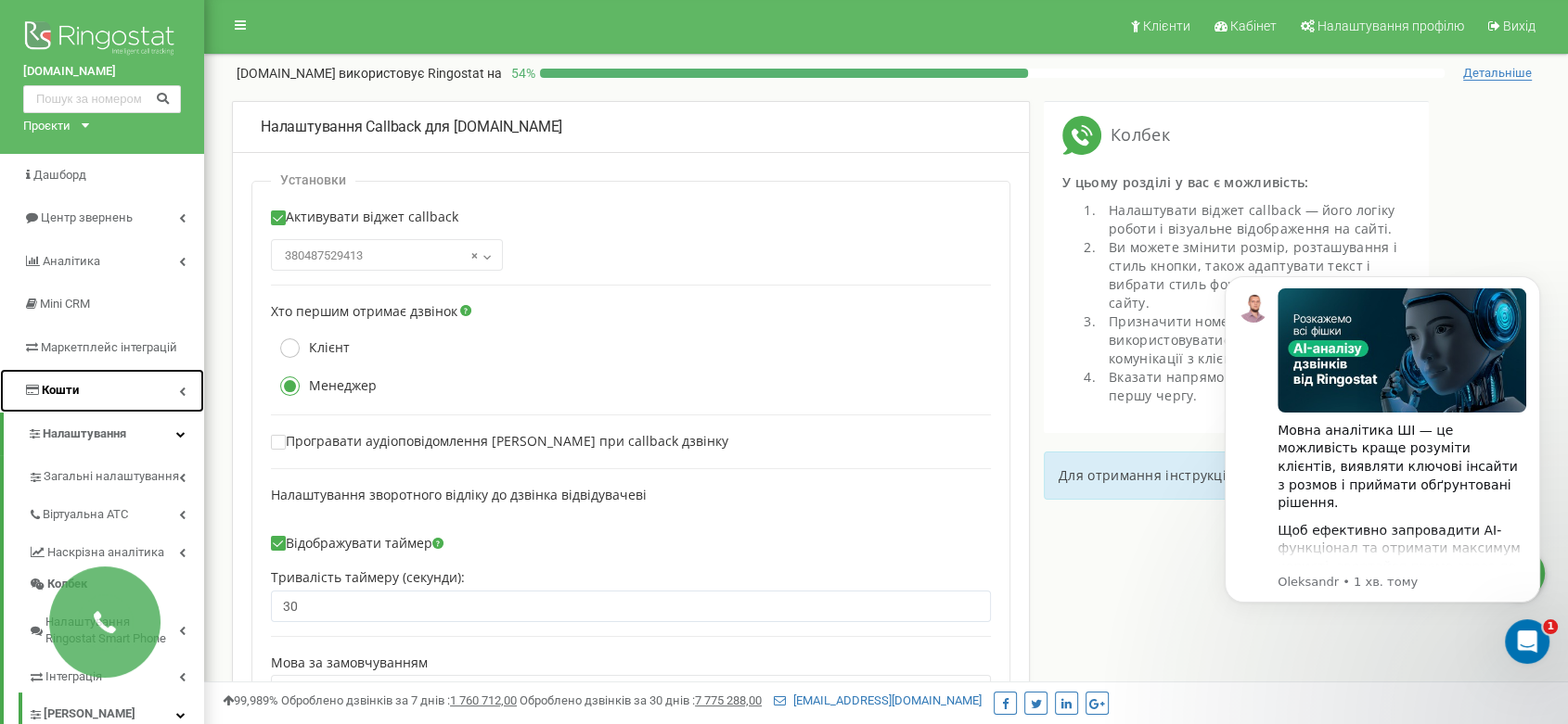
click at [115, 387] on link "Кошти" at bounding box center [102, 391] width 204 height 44
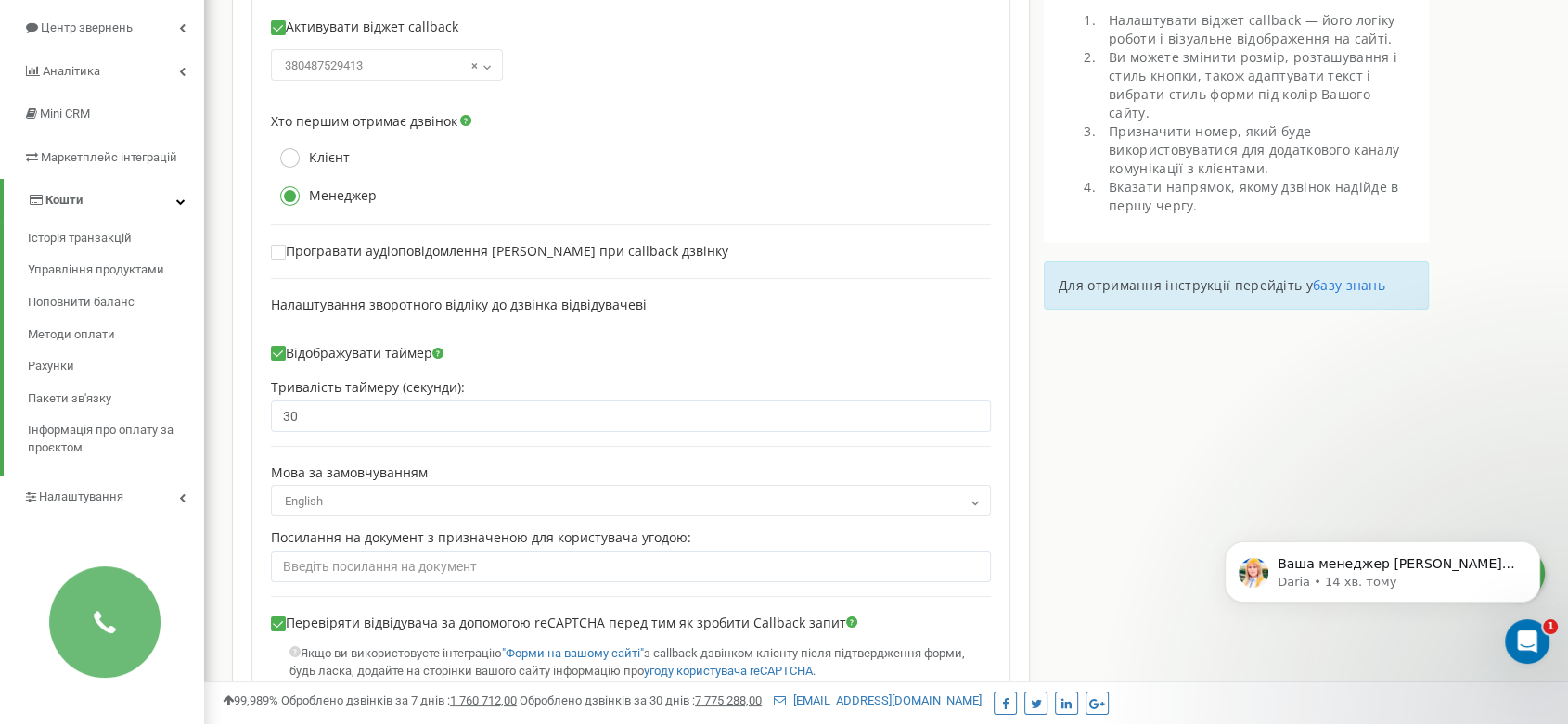
scroll to position [0, 0]
